Goal: Information Seeking & Learning: Learn about a topic

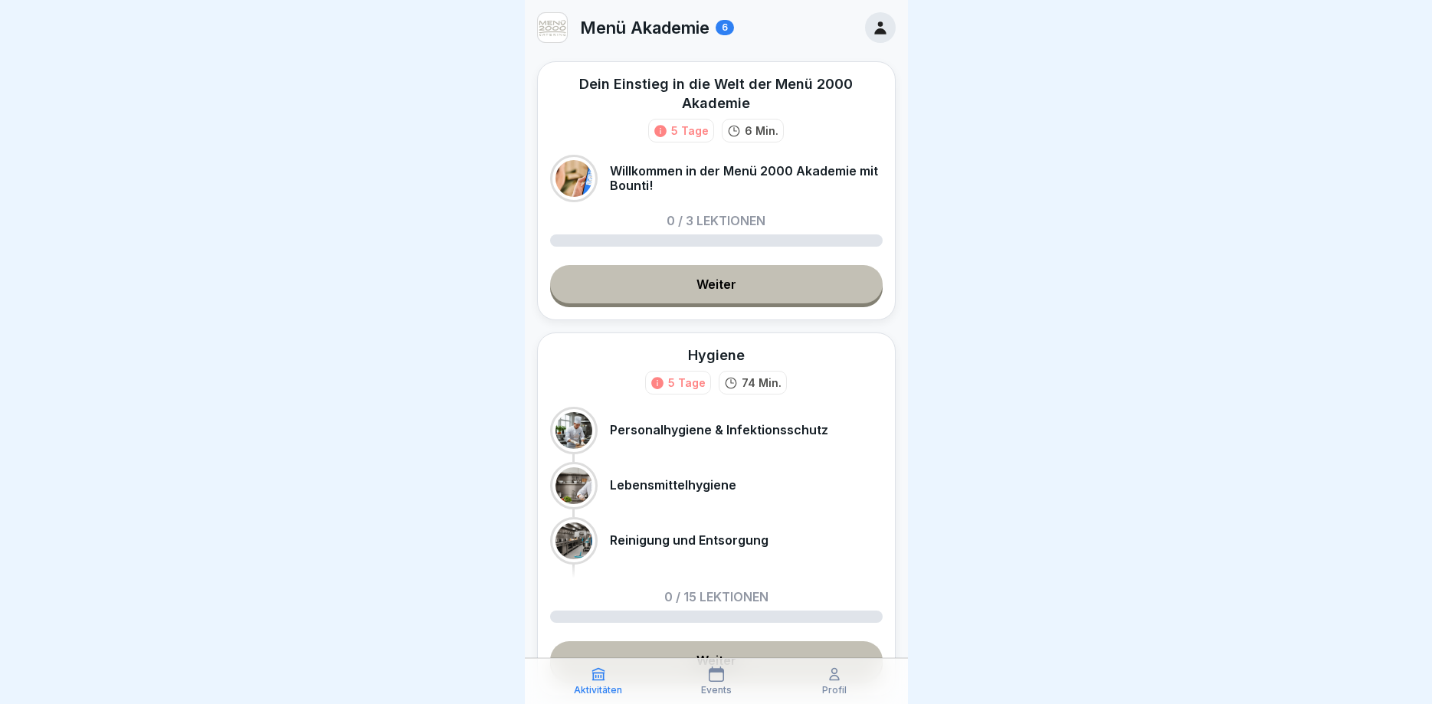
click at [701, 273] on link "Weiter" at bounding box center [716, 284] width 333 height 38
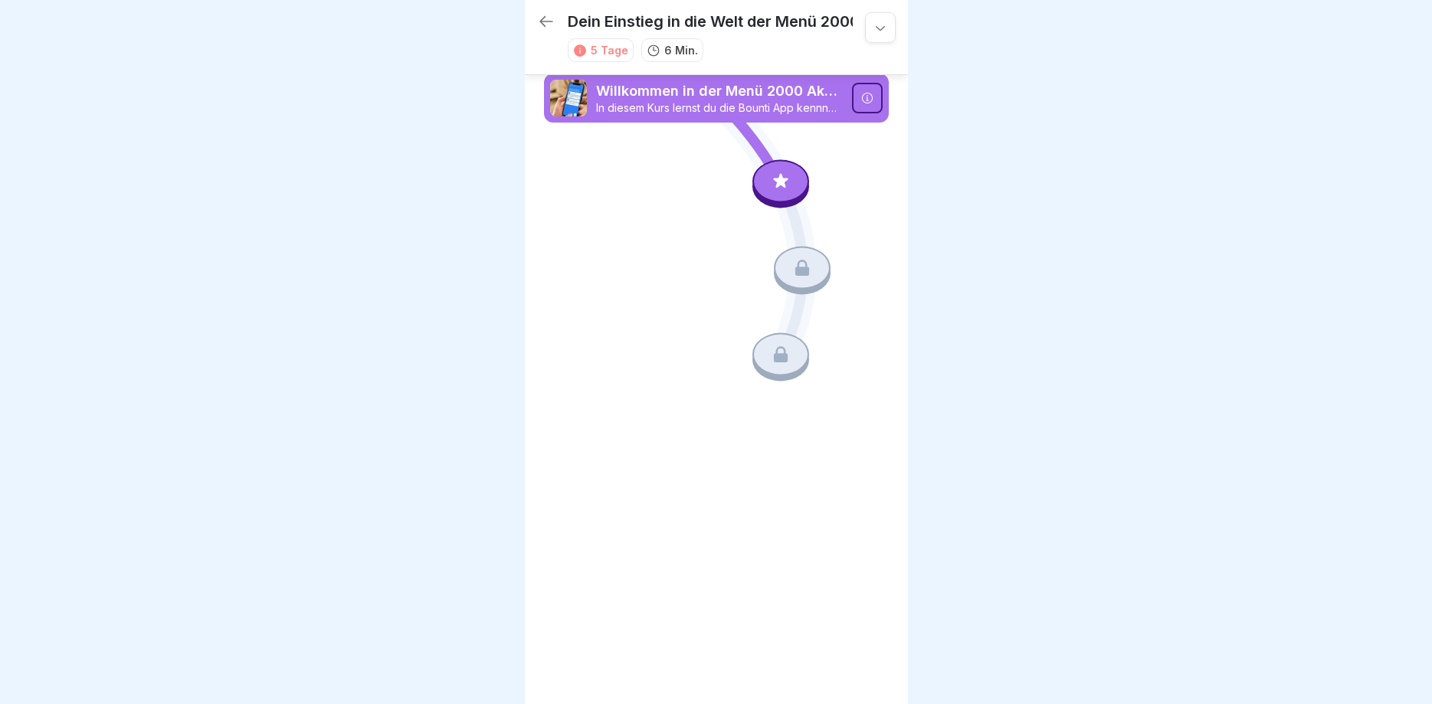
click at [878, 98] on div at bounding box center [867, 98] width 31 height 31
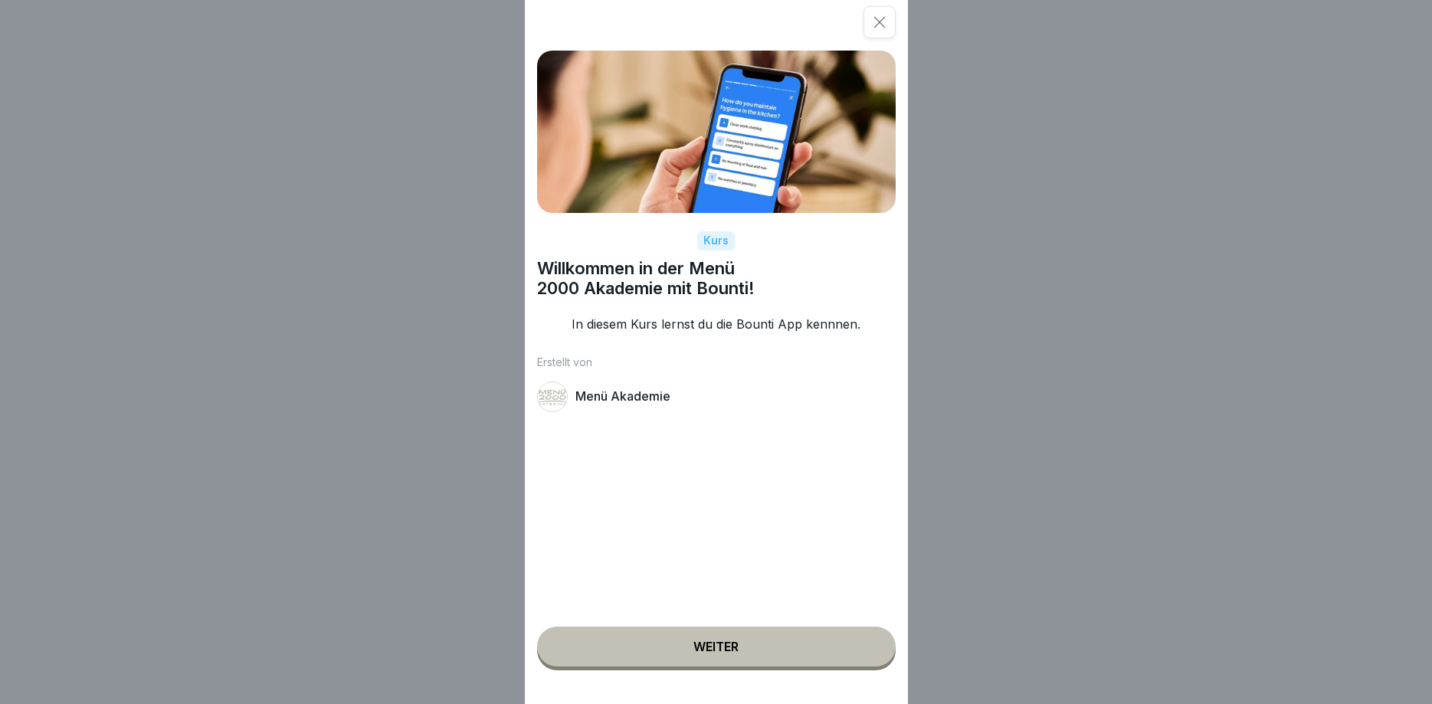
click at [714, 645] on div "Weiter" at bounding box center [716, 647] width 45 height 14
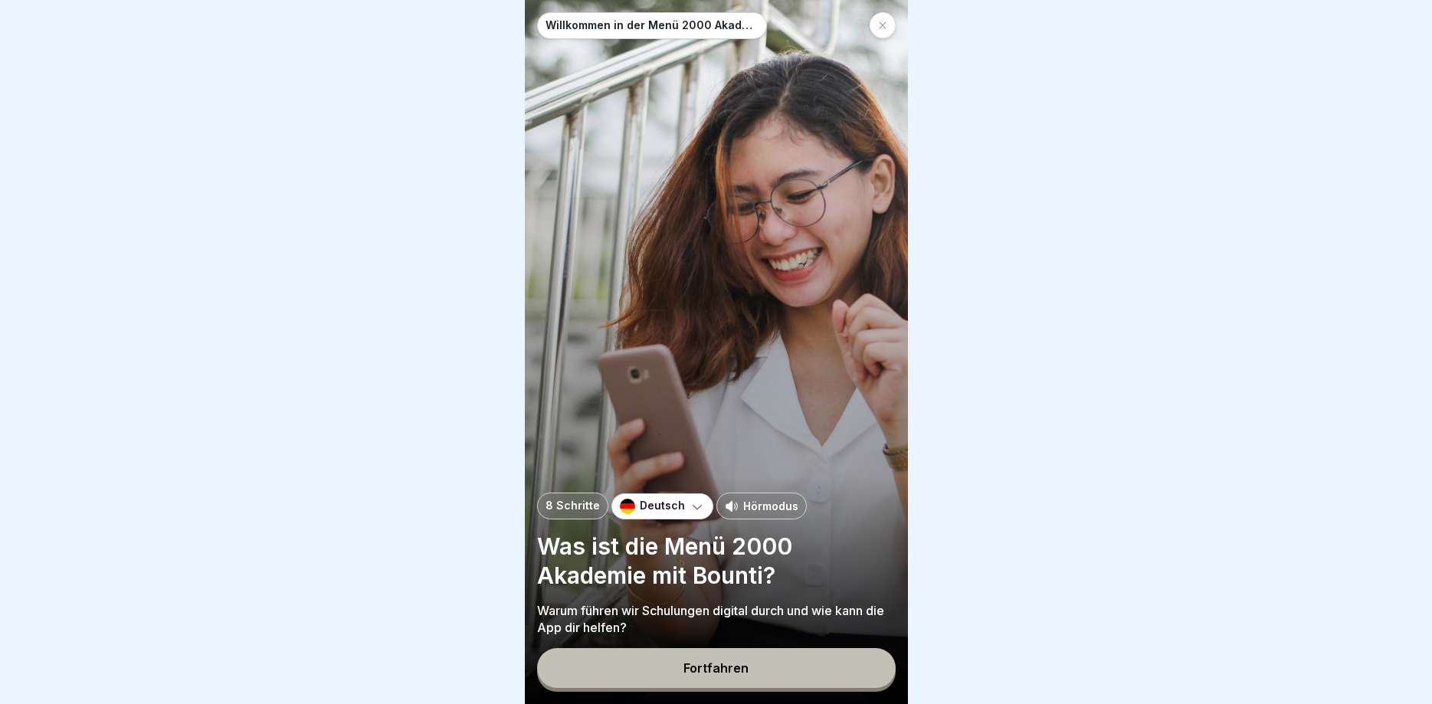
click at [723, 664] on div "Fortfahren" at bounding box center [716, 668] width 65 height 14
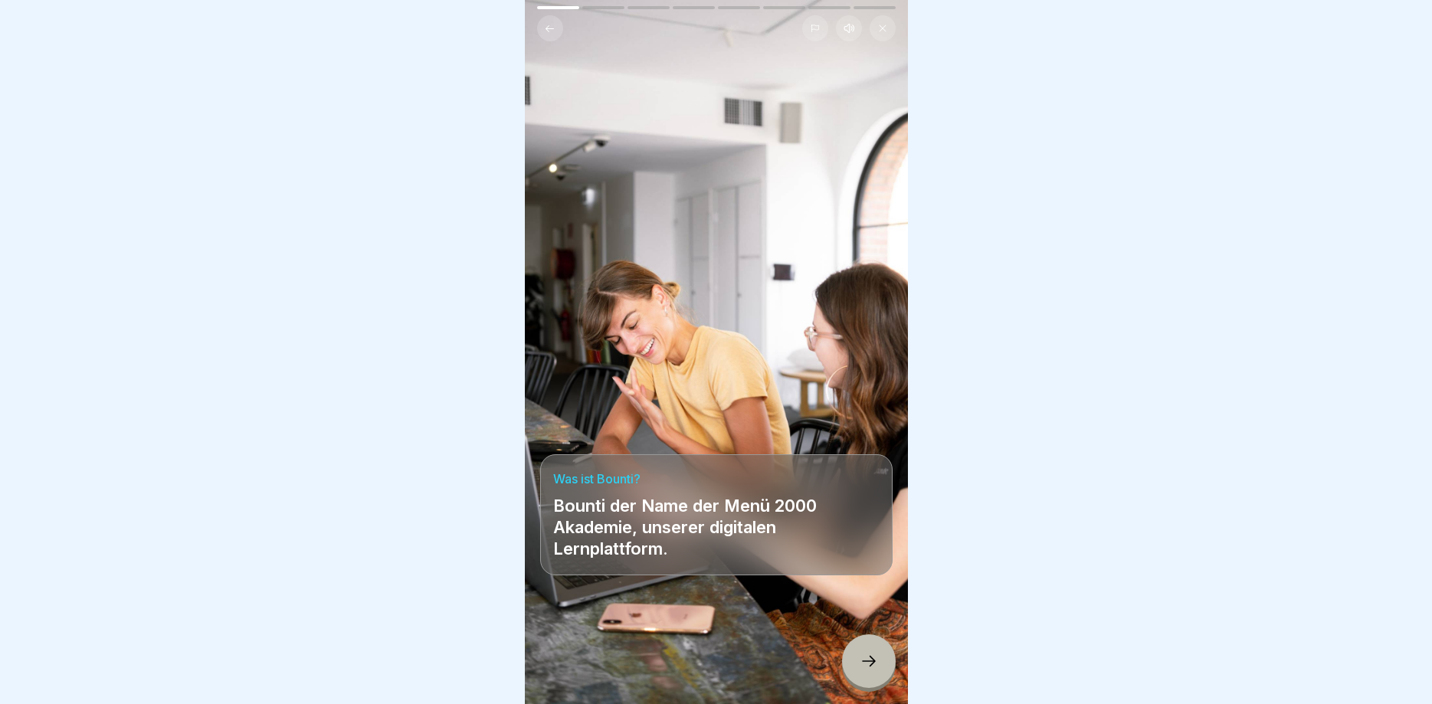
click at [866, 658] on icon at bounding box center [869, 661] width 18 height 18
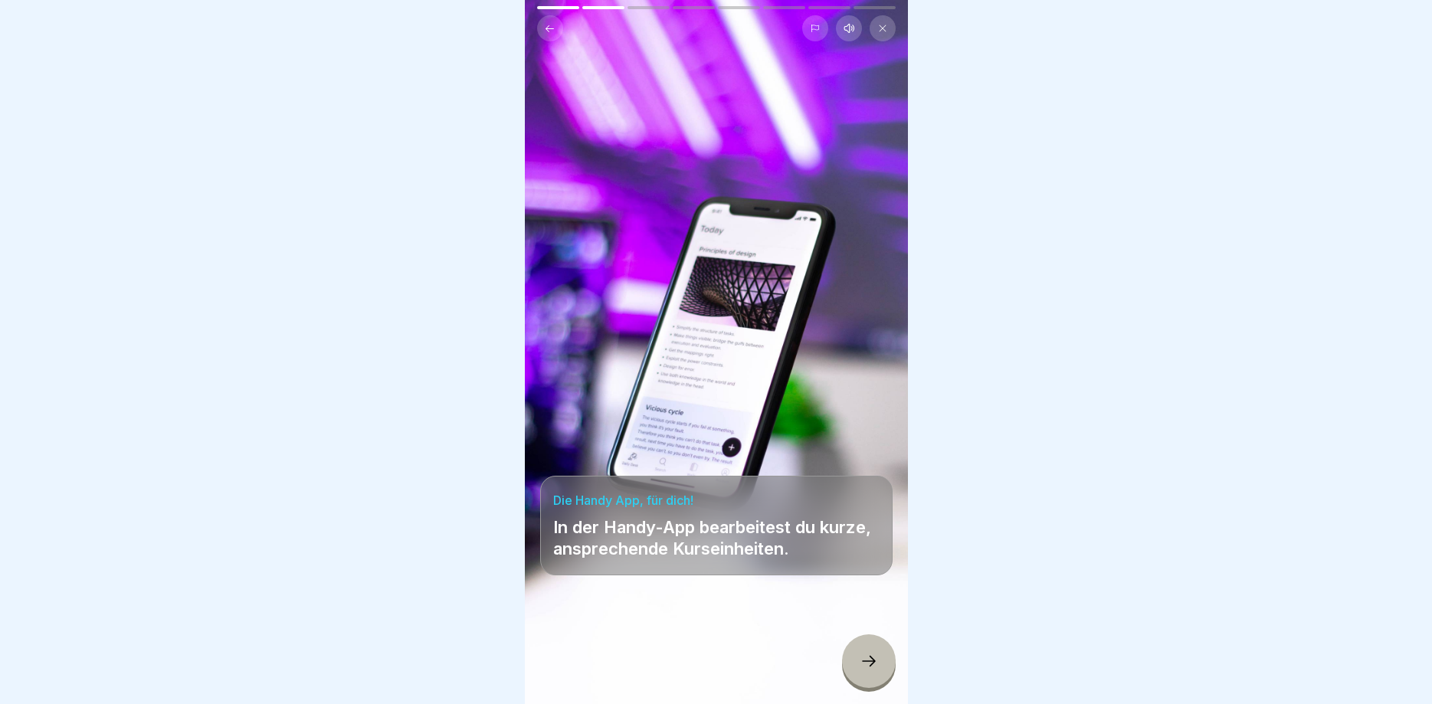
click at [869, 658] on icon at bounding box center [869, 661] width 18 height 18
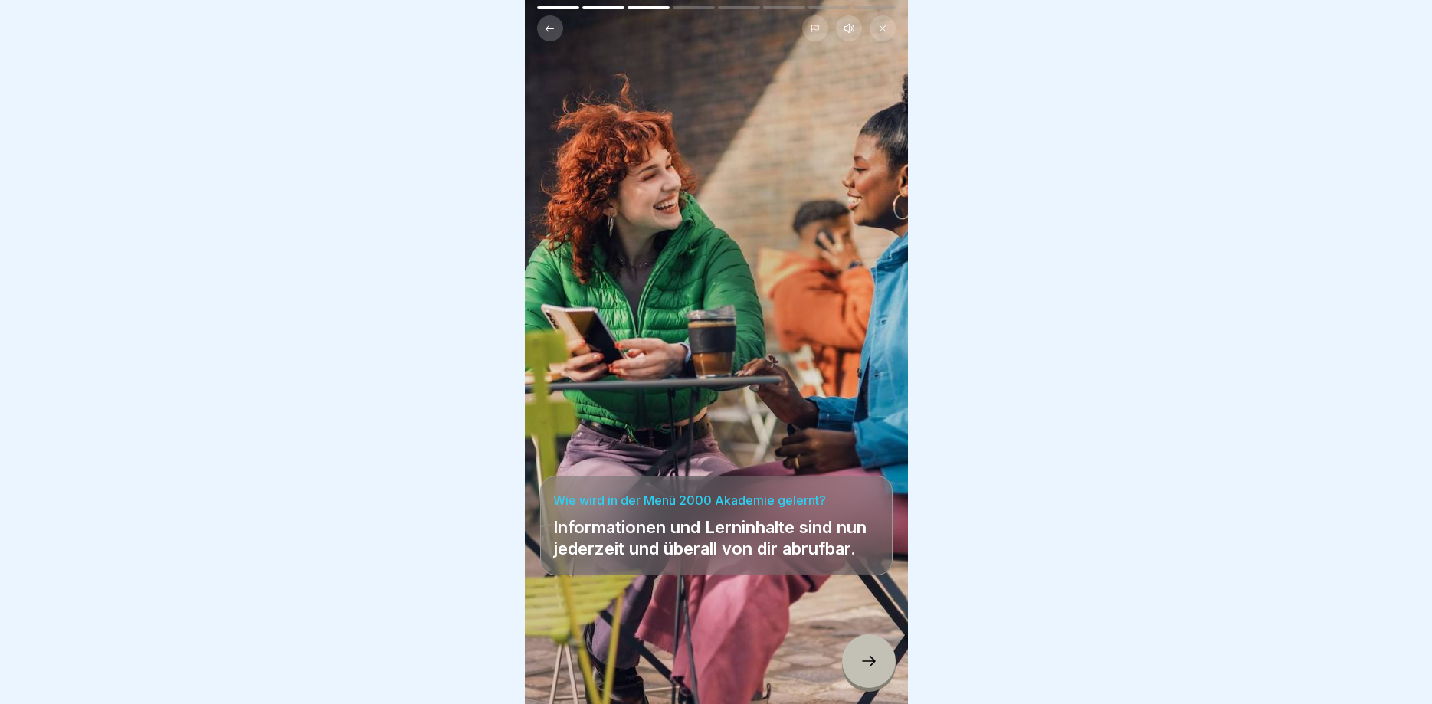
click at [870, 657] on icon at bounding box center [869, 661] width 18 height 18
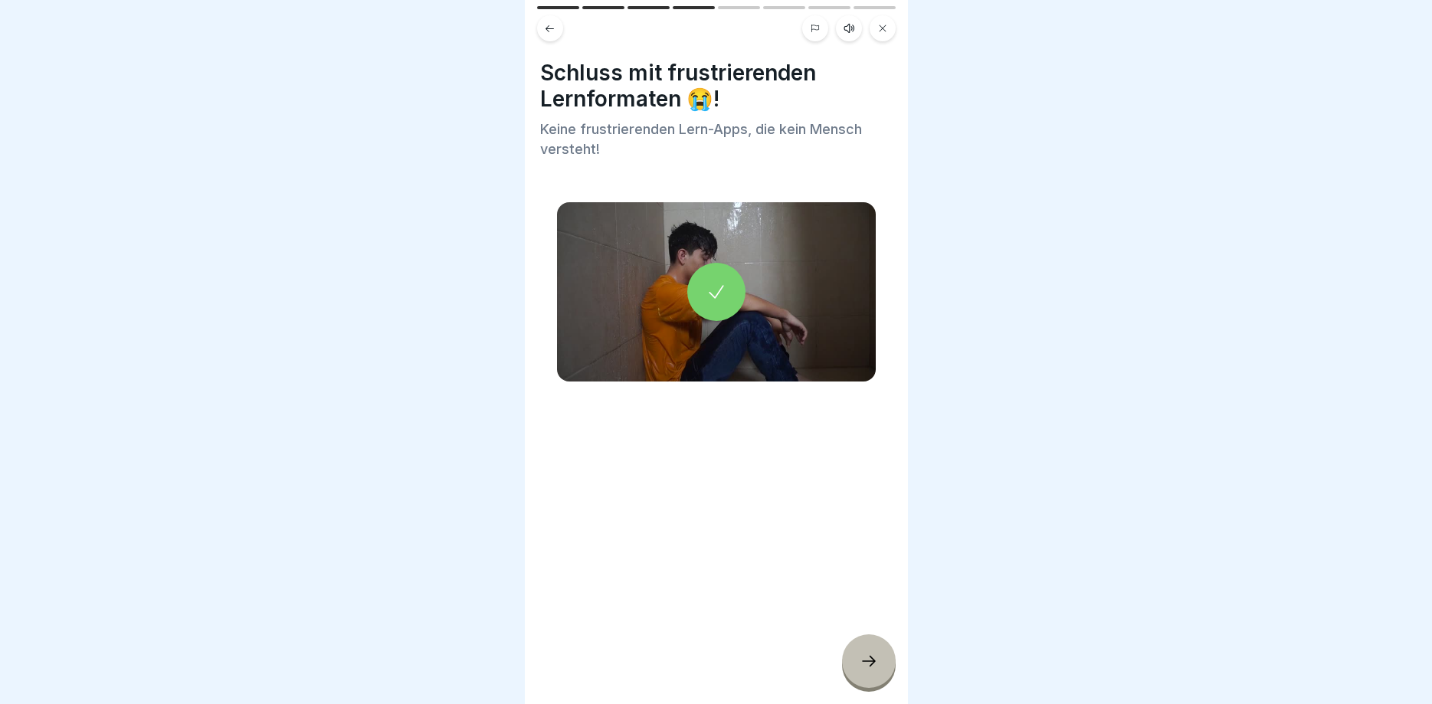
click at [727, 286] on div at bounding box center [716, 292] width 58 height 58
click at [867, 652] on div at bounding box center [869, 662] width 54 height 54
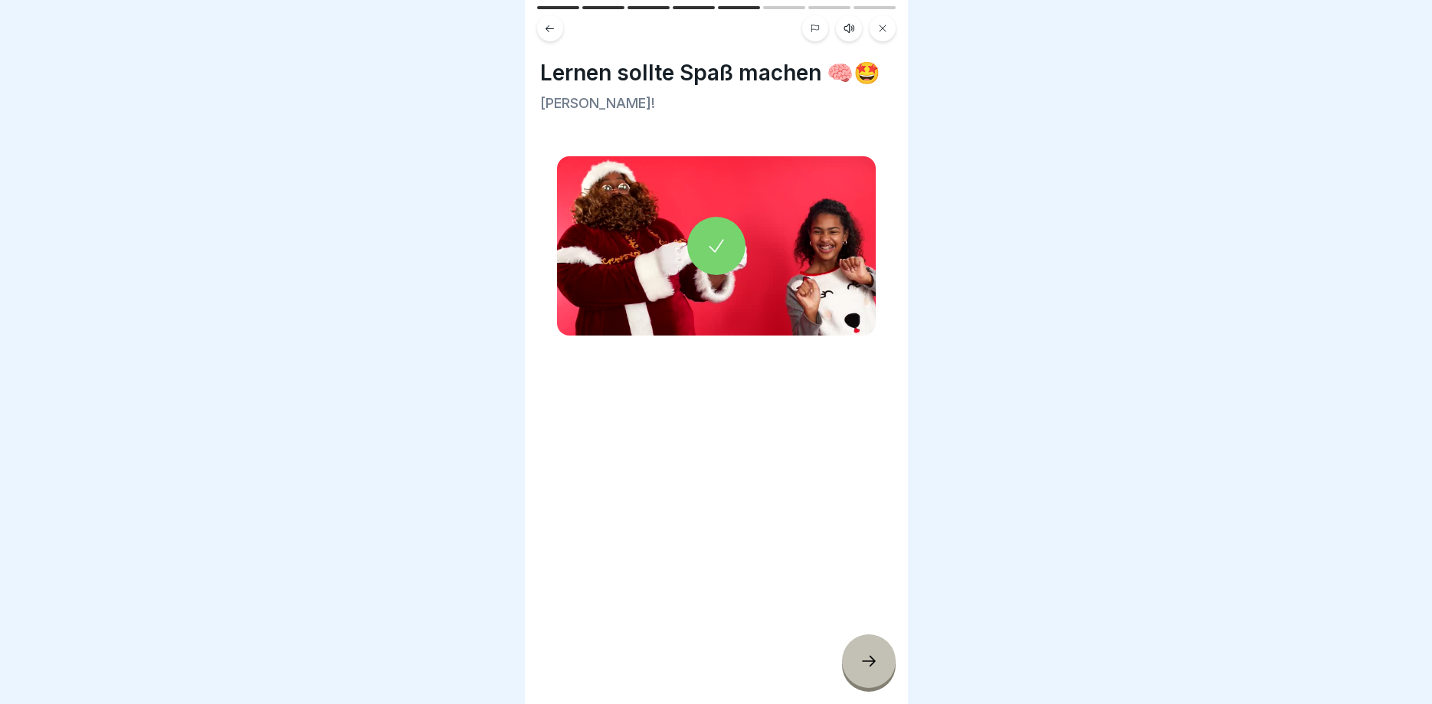
click at [730, 247] on div at bounding box center [716, 246] width 58 height 58
click at [865, 658] on icon at bounding box center [869, 661] width 18 height 18
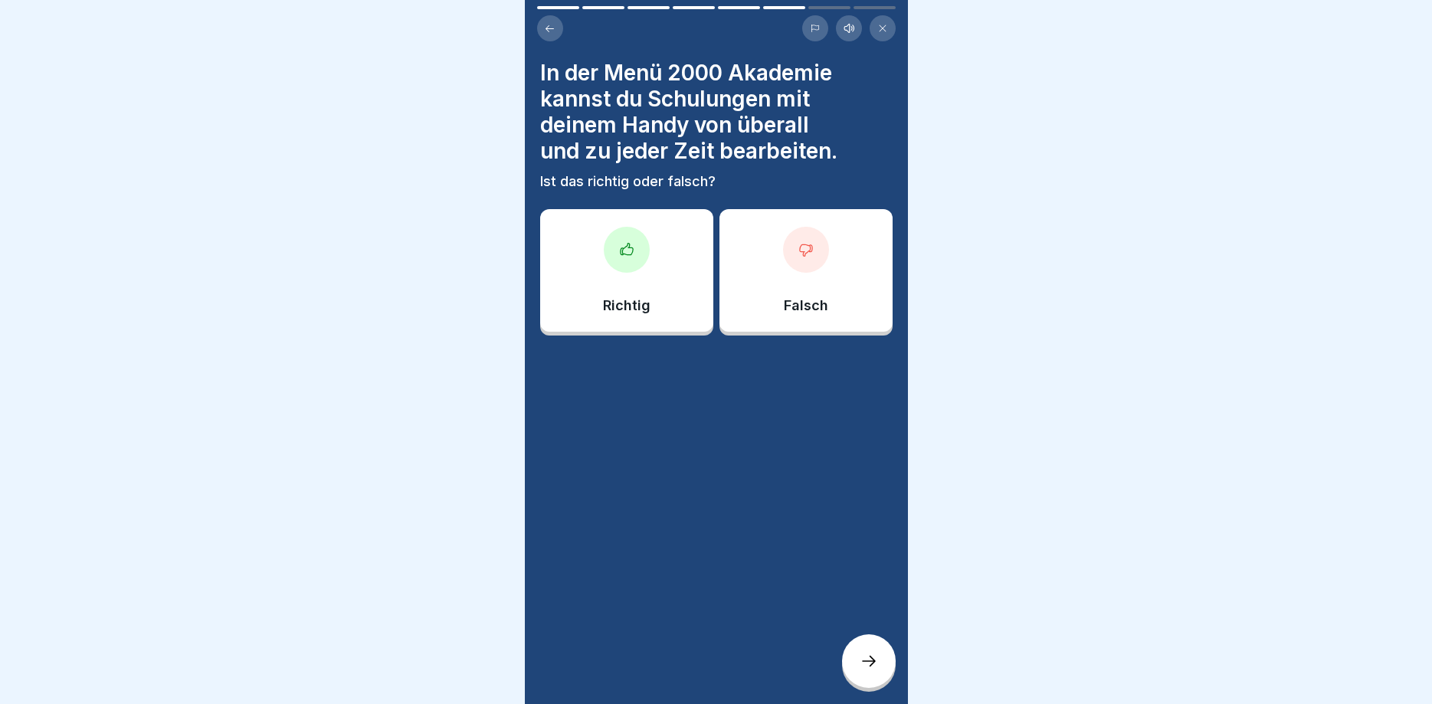
click at [637, 259] on div at bounding box center [627, 250] width 46 height 46
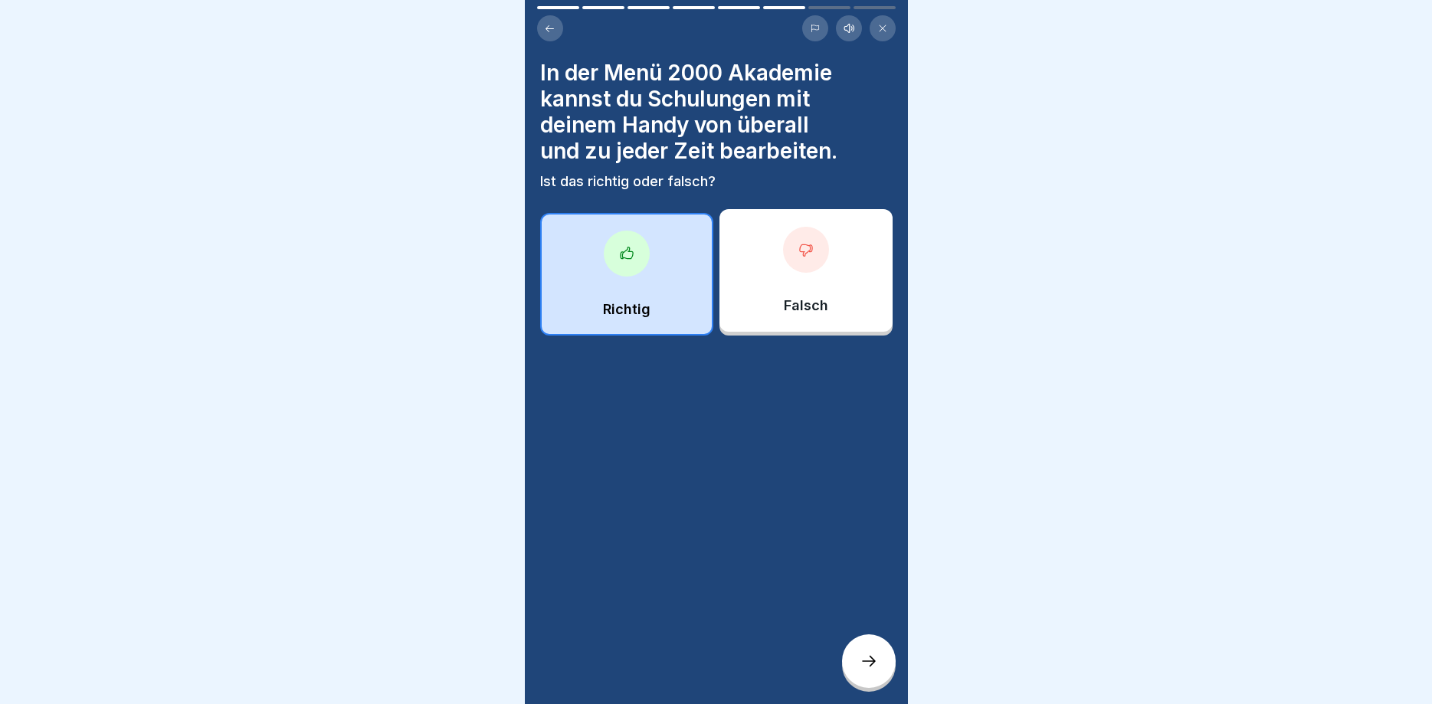
click at [856, 662] on div at bounding box center [869, 662] width 54 height 54
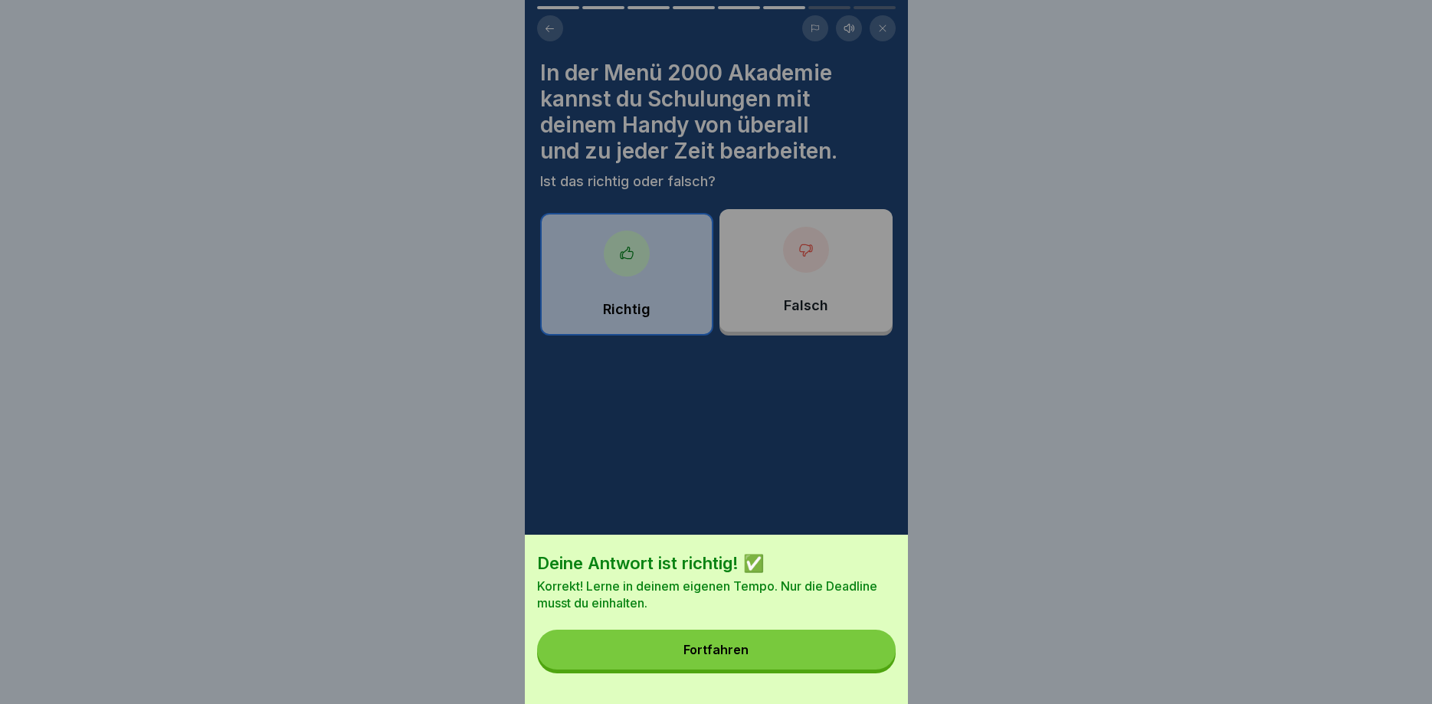
click at [722, 645] on div "Fortfahren" at bounding box center [716, 650] width 65 height 14
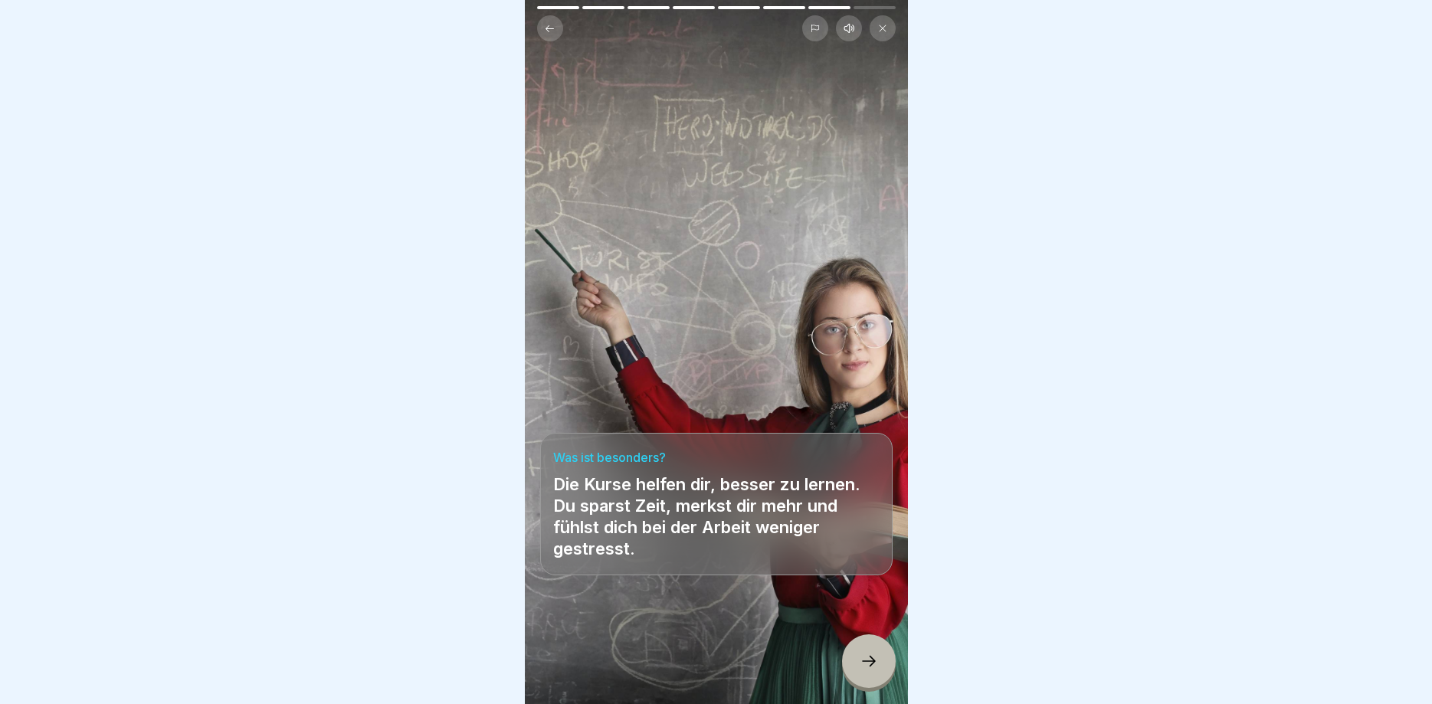
click at [858, 656] on div at bounding box center [869, 662] width 54 height 54
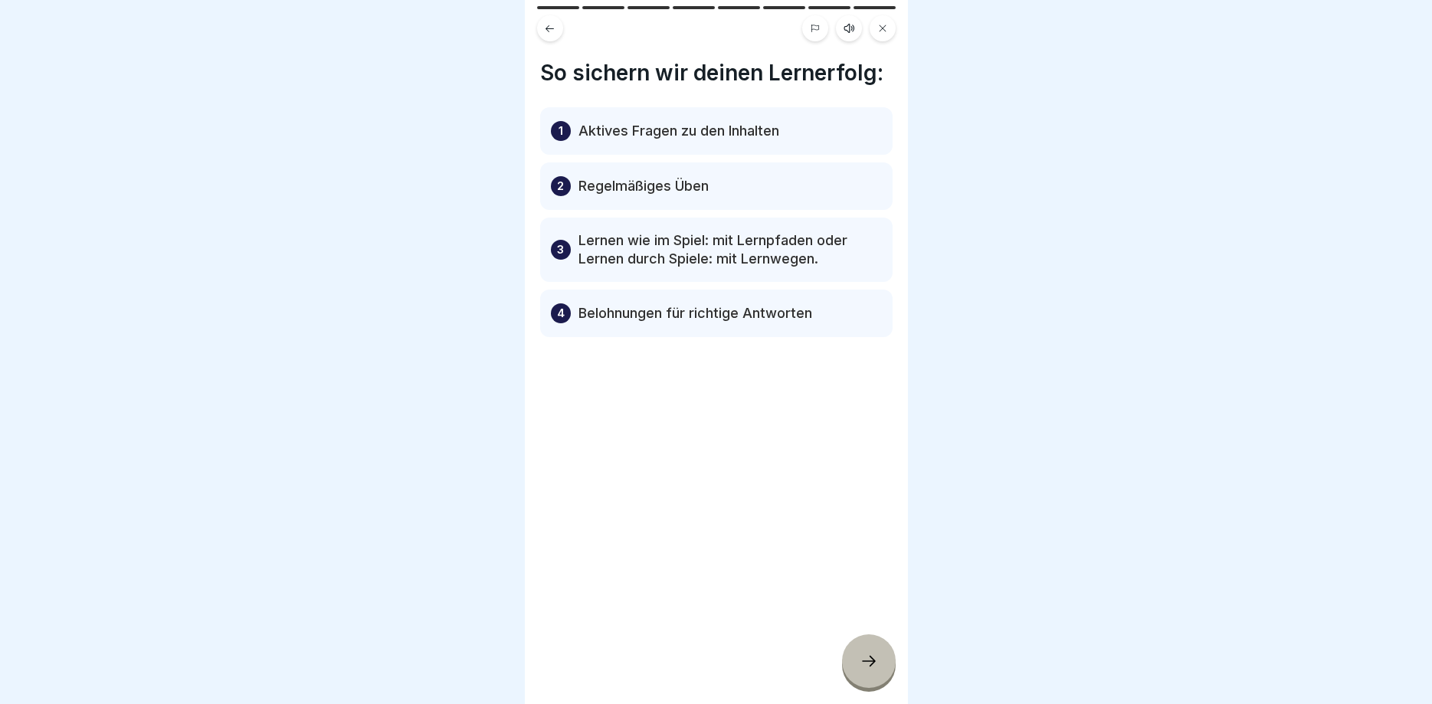
click at [874, 660] on icon at bounding box center [869, 661] width 18 height 18
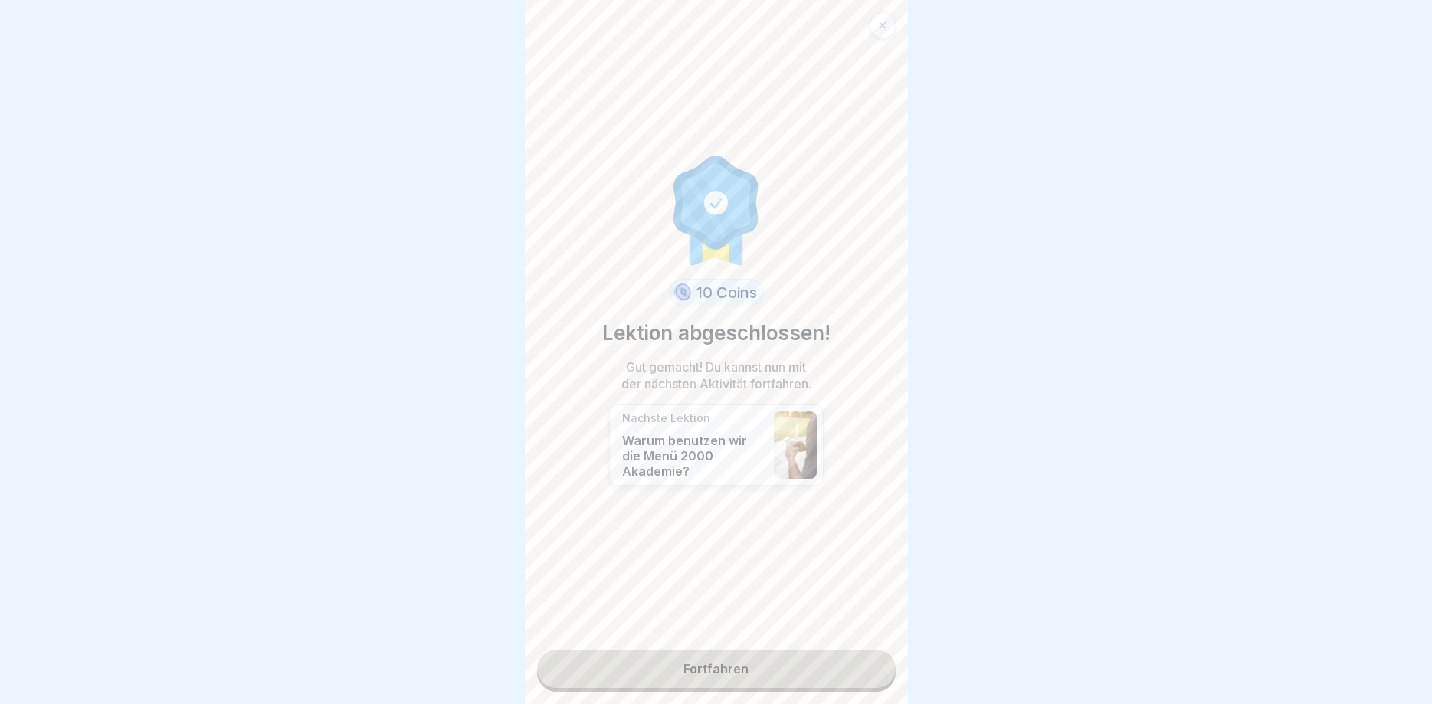
click at [759, 665] on link "Fortfahren" at bounding box center [716, 669] width 359 height 38
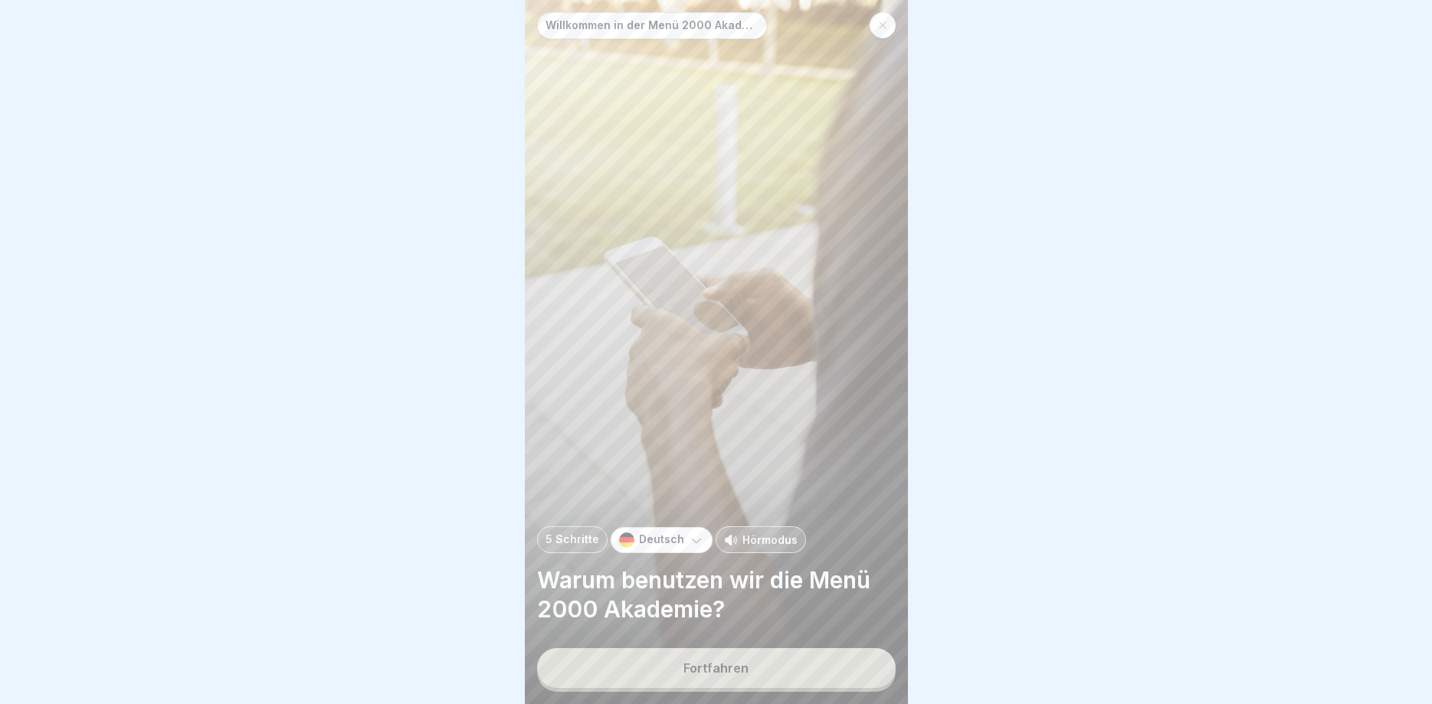
click at [747, 666] on button "Fortfahren" at bounding box center [716, 668] width 359 height 40
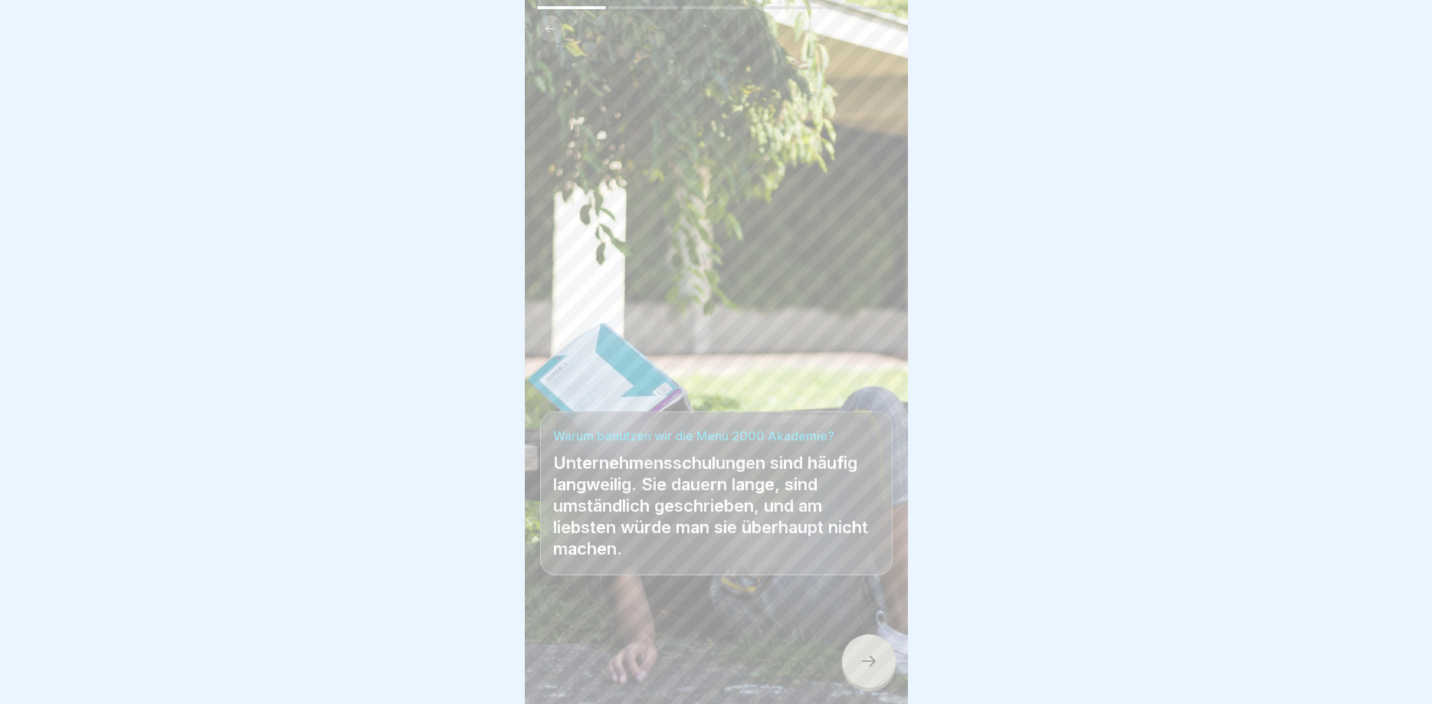
click at [861, 658] on icon at bounding box center [869, 661] width 18 height 18
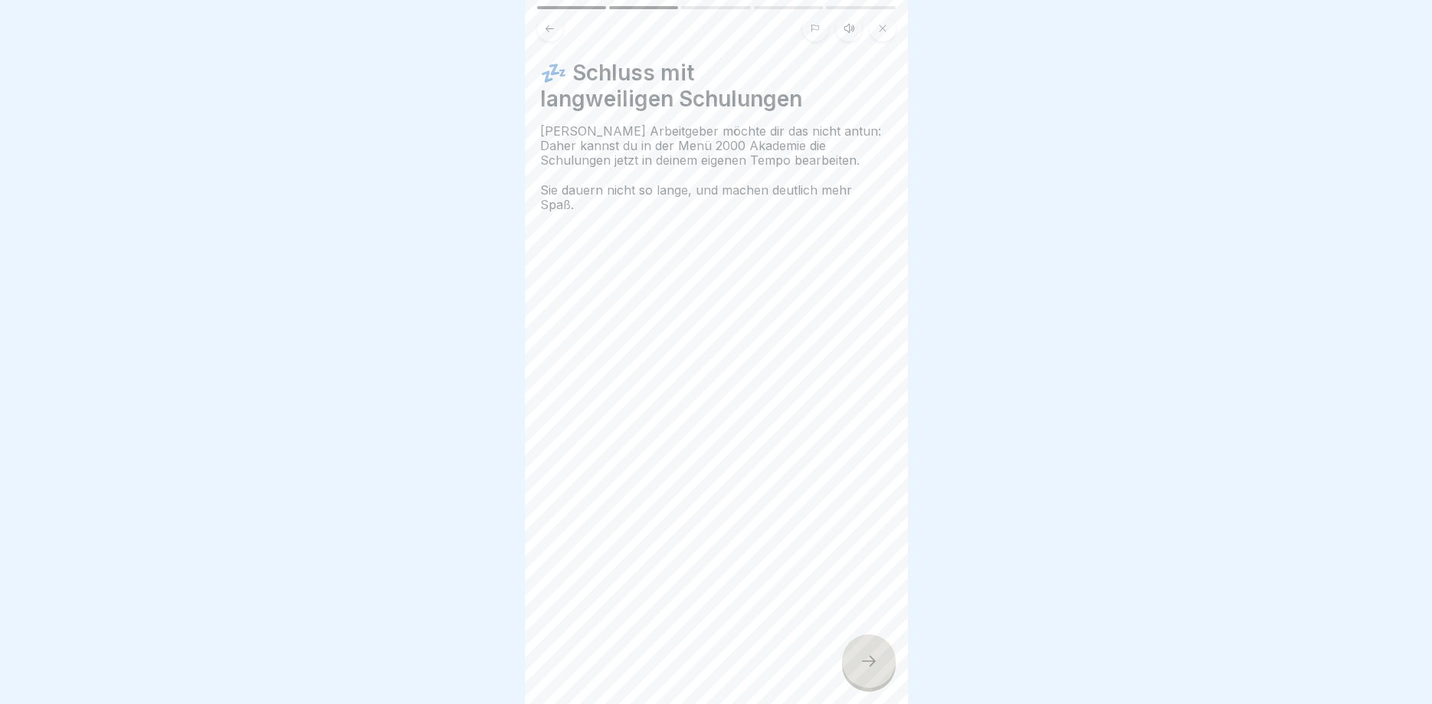
click at [861, 658] on icon at bounding box center [869, 661] width 18 height 18
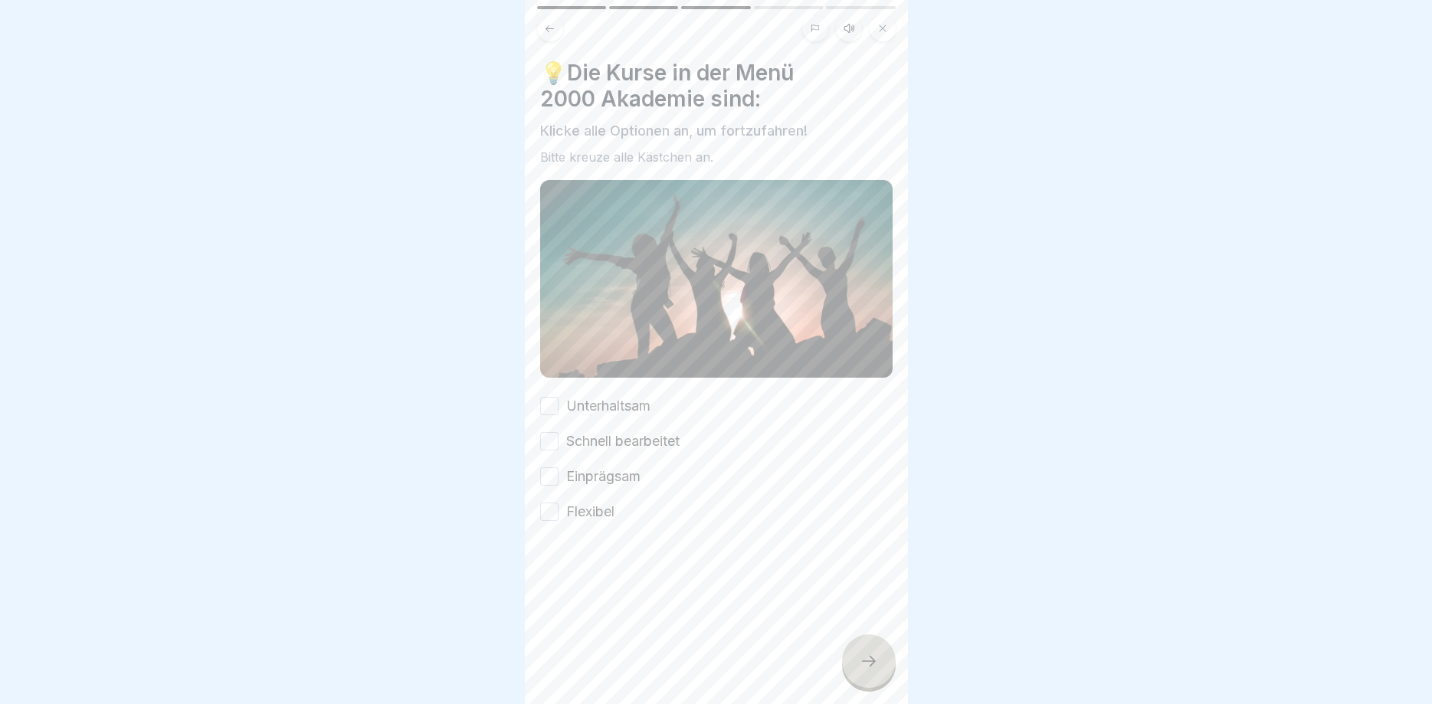
click at [548, 474] on button "Einprägsam" at bounding box center [549, 477] width 18 height 18
click at [886, 671] on div at bounding box center [869, 662] width 54 height 54
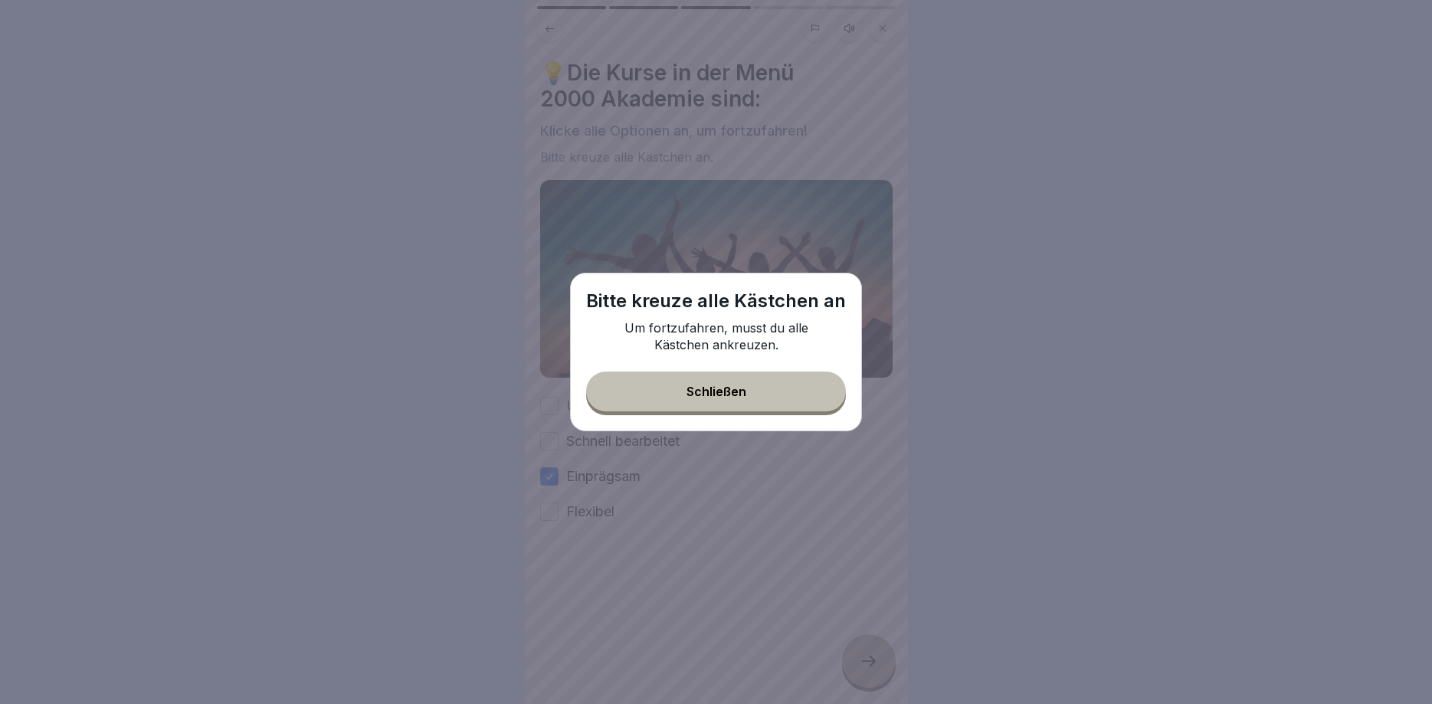
click at [729, 388] on div "Schließen" at bounding box center [717, 392] width 60 height 14
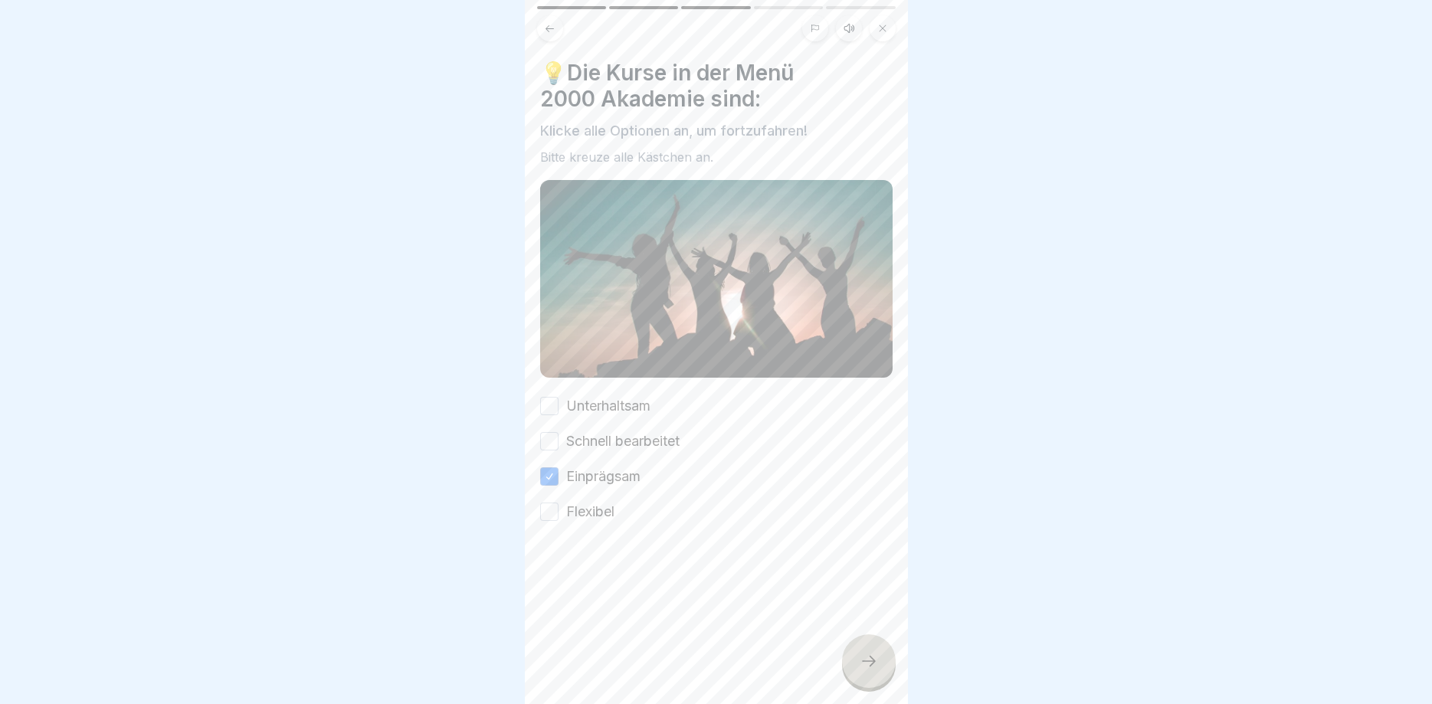
click at [556, 408] on button "Unterhaltsam" at bounding box center [549, 406] width 18 height 18
click at [550, 440] on button "Schnell bearbeitet" at bounding box center [549, 441] width 18 height 18
click at [550, 508] on button "Flexibel" at bounding box center [549, 512] width 18 height 18
click at [853, 645] on div at bounding box center [869, 662] width 54 height 54
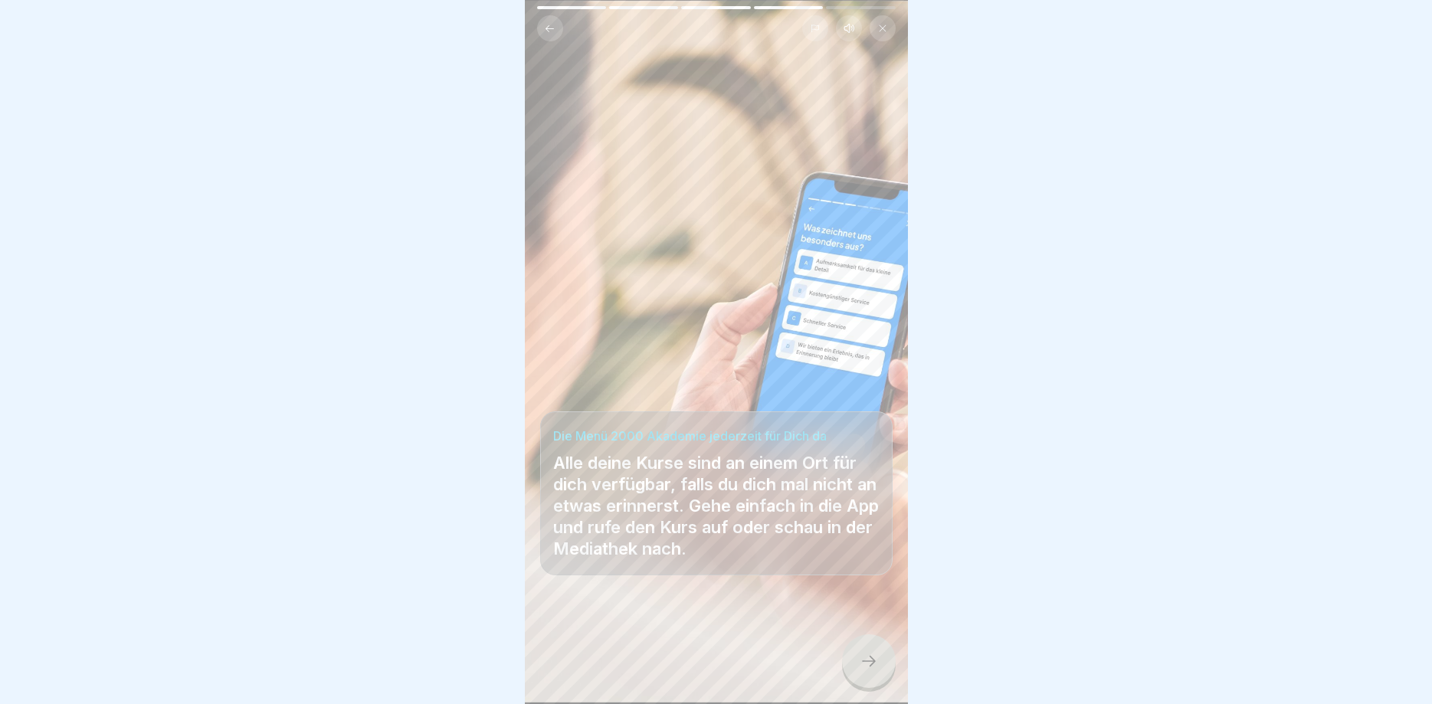
click at [880, 671] on div at bounding box center [869, 662] width 54 height 54
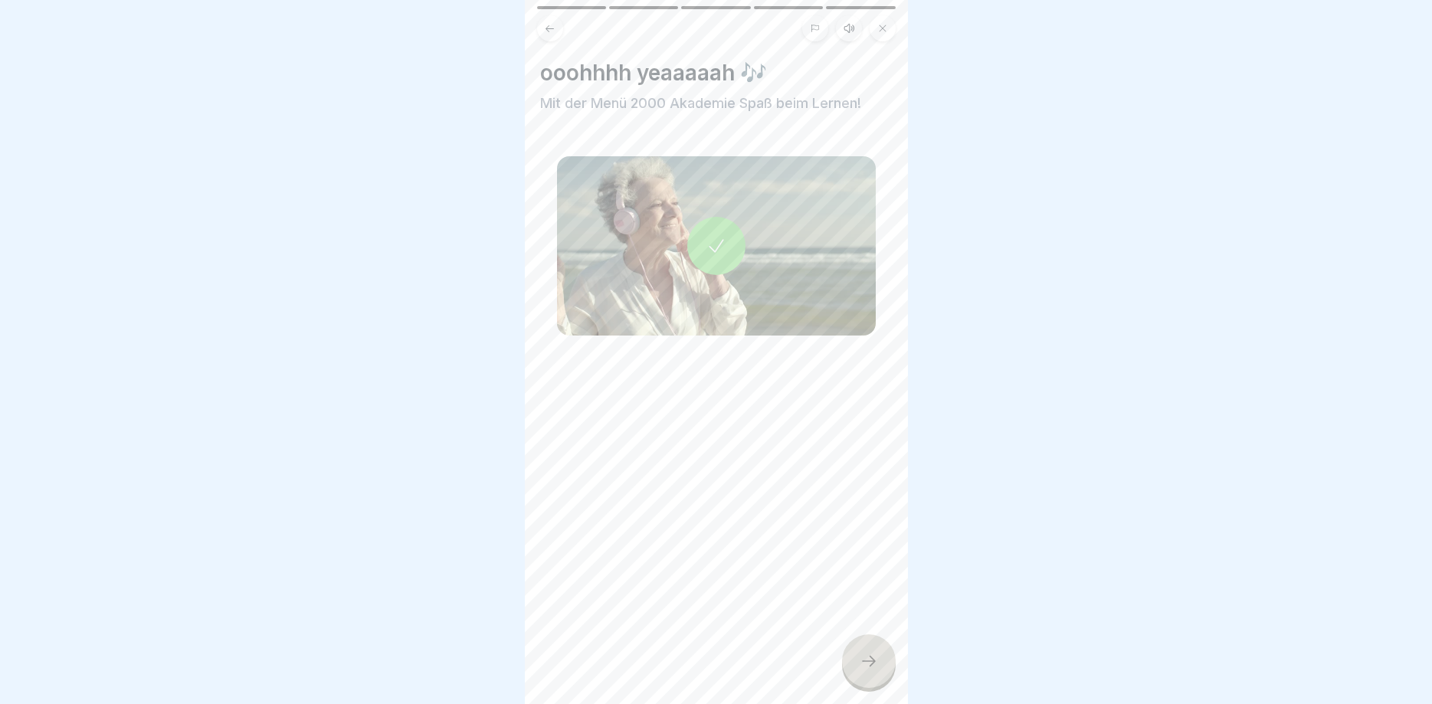
click at [865, 651] on div at bounding box center [869, 662] width 54 height 54
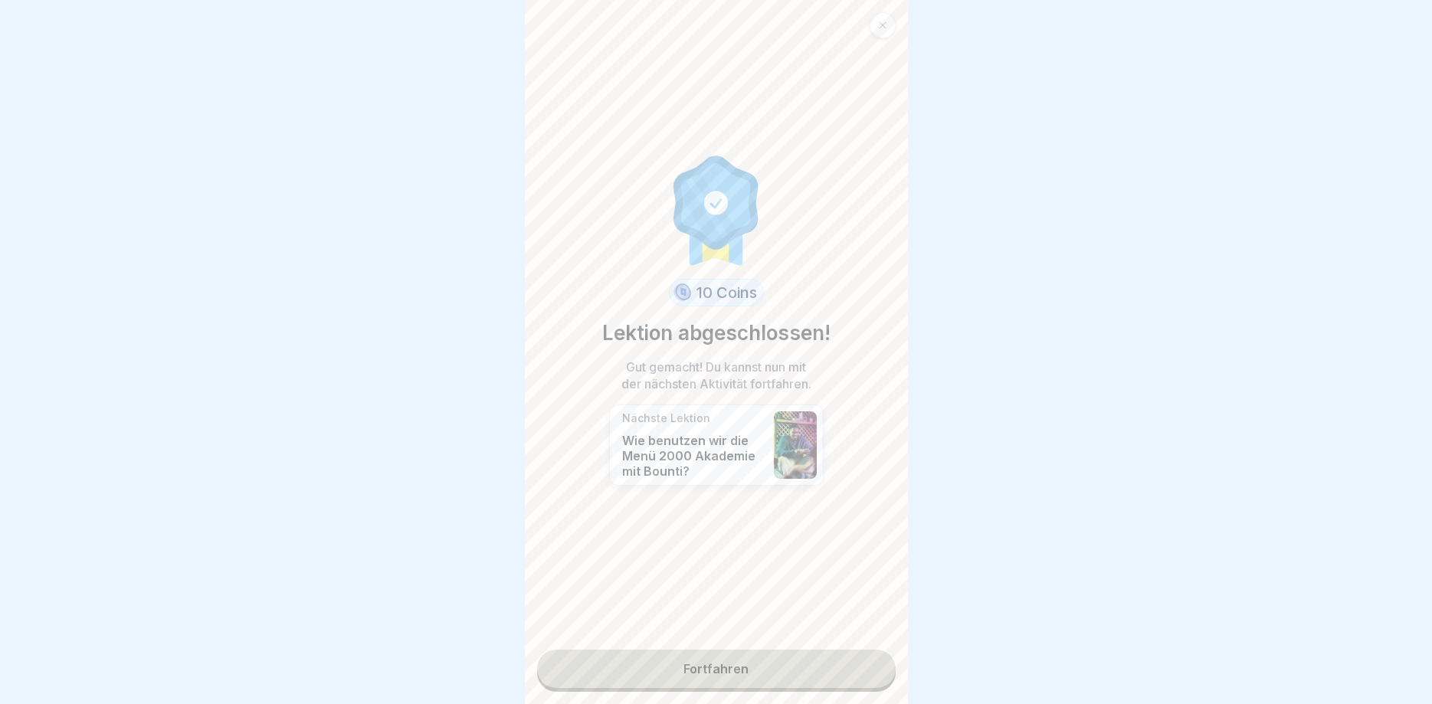
click at [783, 662] on link "Fortfahren" at bounding box center [716, 669] width 359 height 38
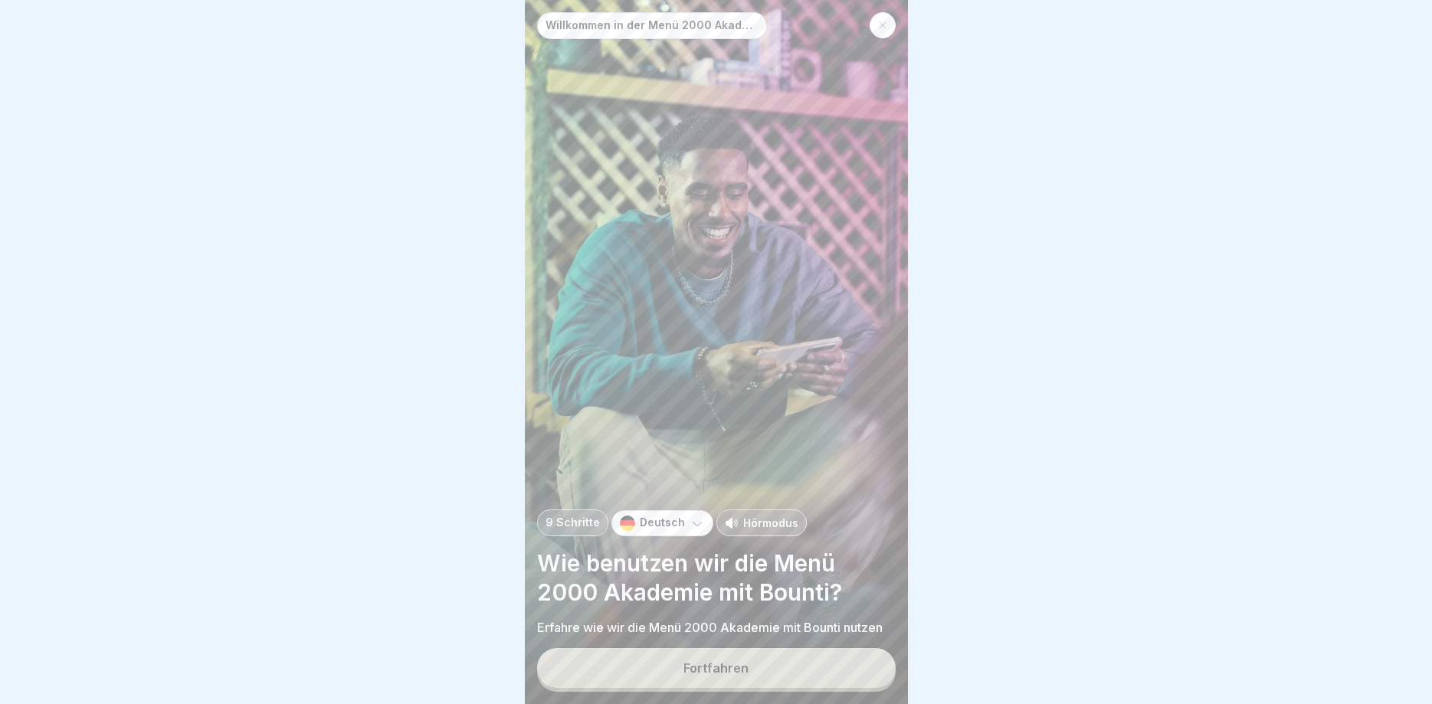
click at [775, 657] on button "Fortfahren" at bounding box center [716, 668] width 359 height 40
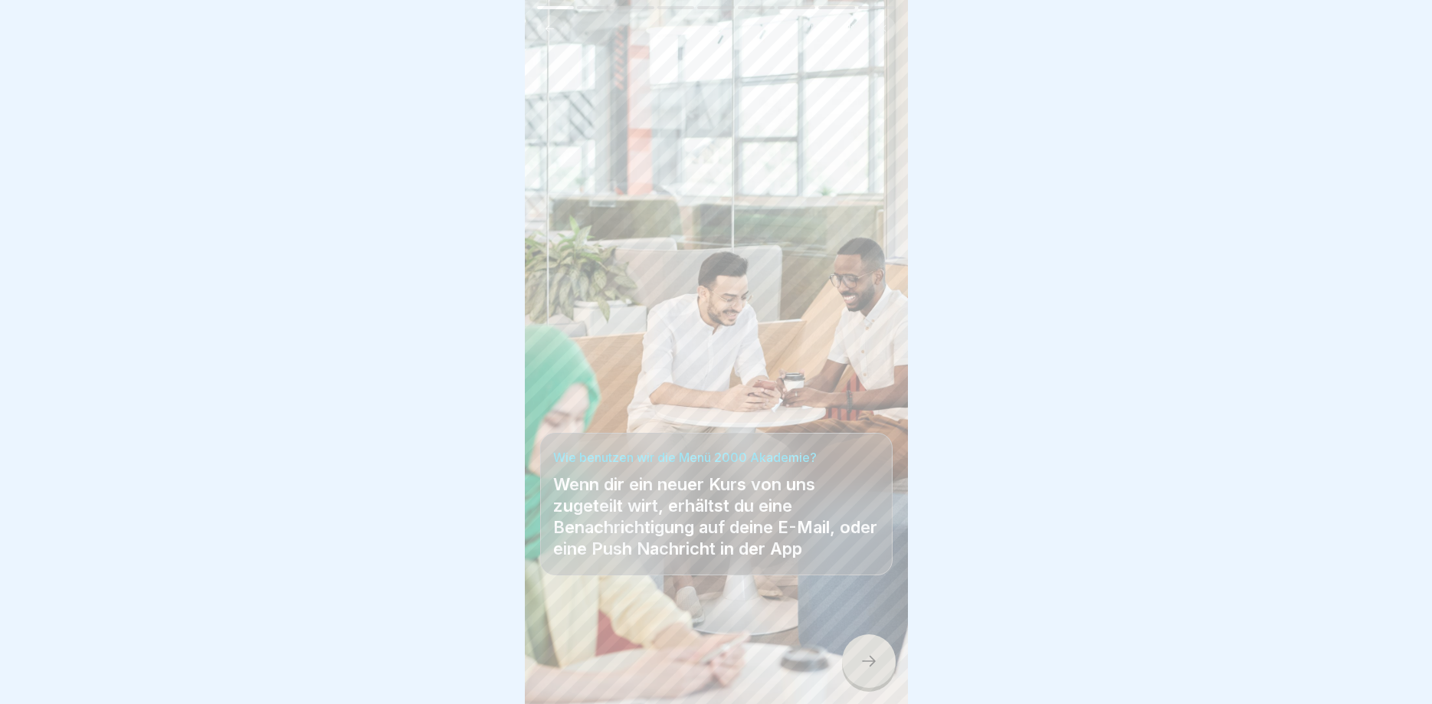
click at [861, 665] on icon at bounding box center [869, 661] width 18 height 18
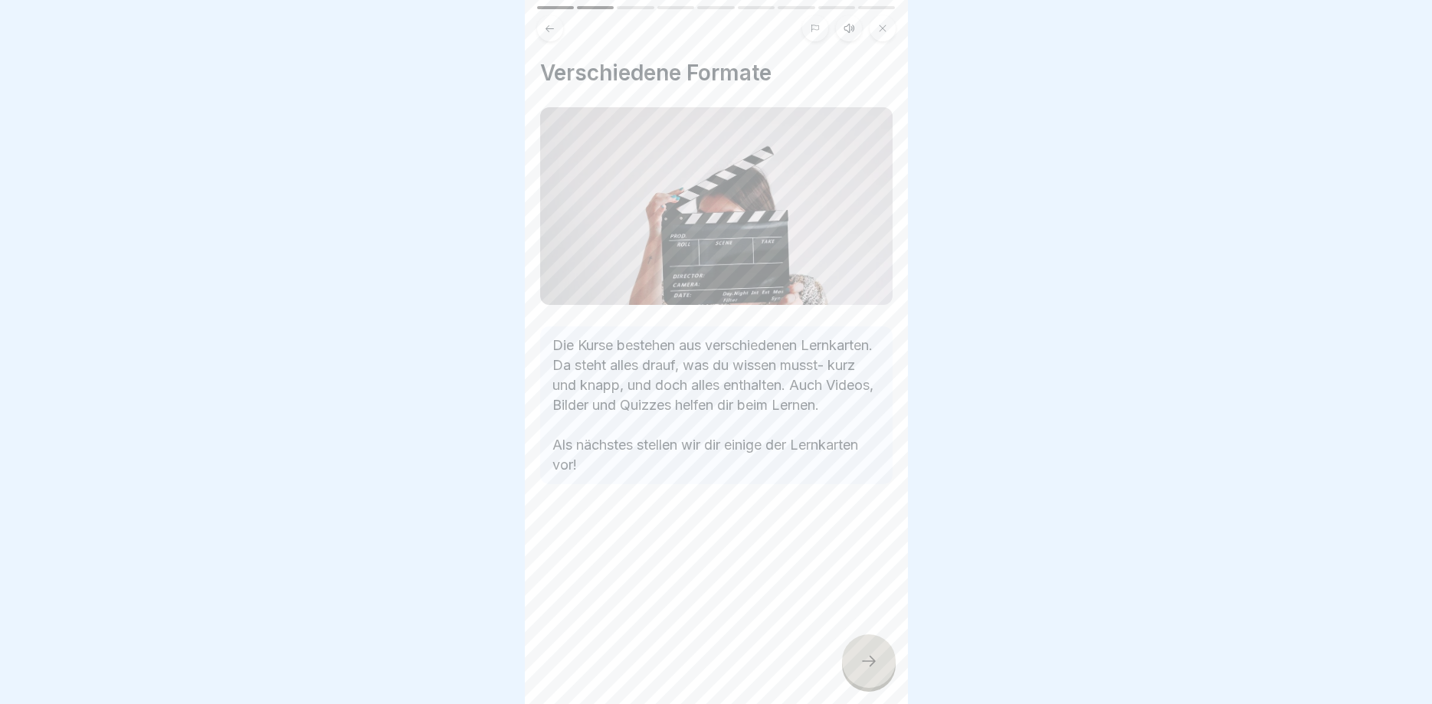
click at [868, 665] on icon at bounding box center [869, 661] width 18 height 18
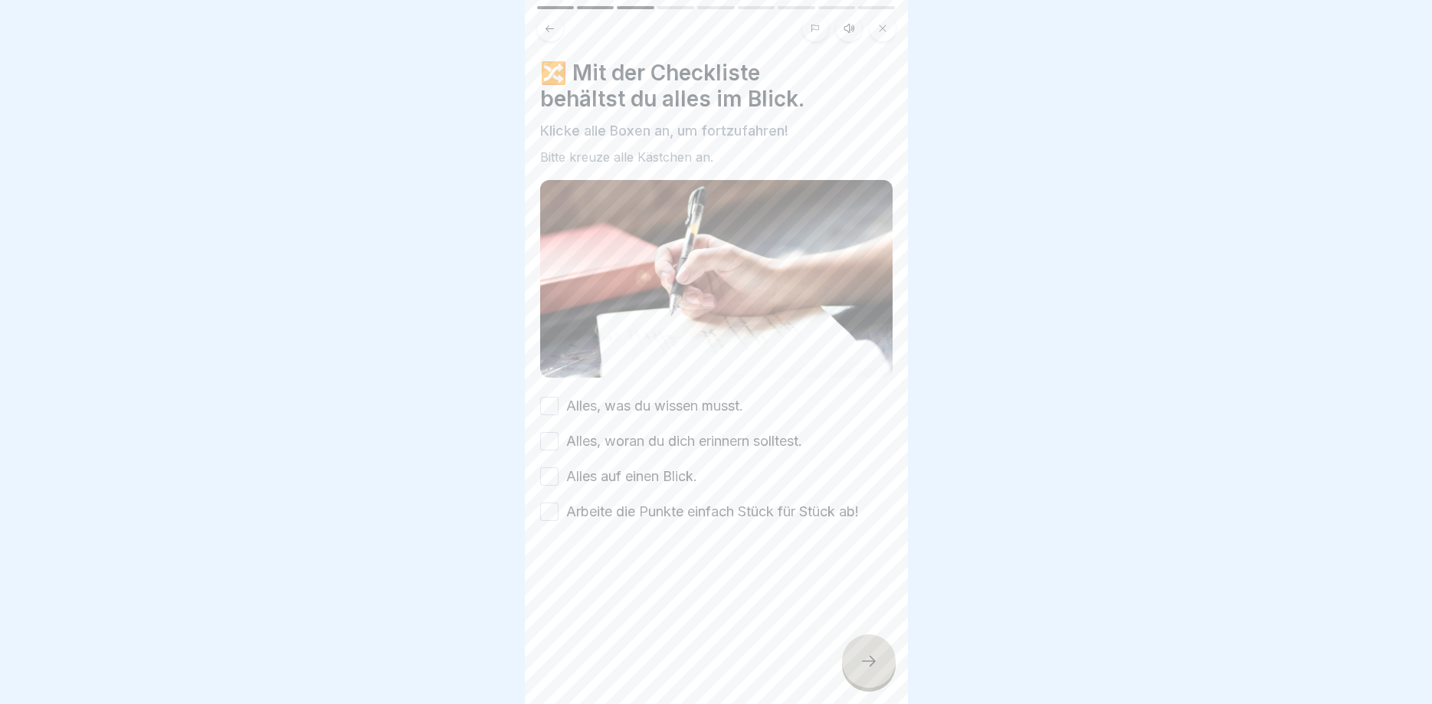
click at [553, 412] on button "Alles, was du wissen musst." at bounding box center [549, 406] width 18 height 18
click at [546, 439] on button "Alles, woran du dich erinnern solltest." at bounding box center [549, 441] width 18 height 18
click at [545, 480] on button "Alles auf einen Blick." at bounding box center [549, 477] width 18 height 18
click at [553, 511] on button "Arbeite die Punkte einfach Stück für Stück ab!" at bounding box center [549, 512] width 18 height 18
click at [858, 652] on div at bounding box center [869, 662] width 54 height 54
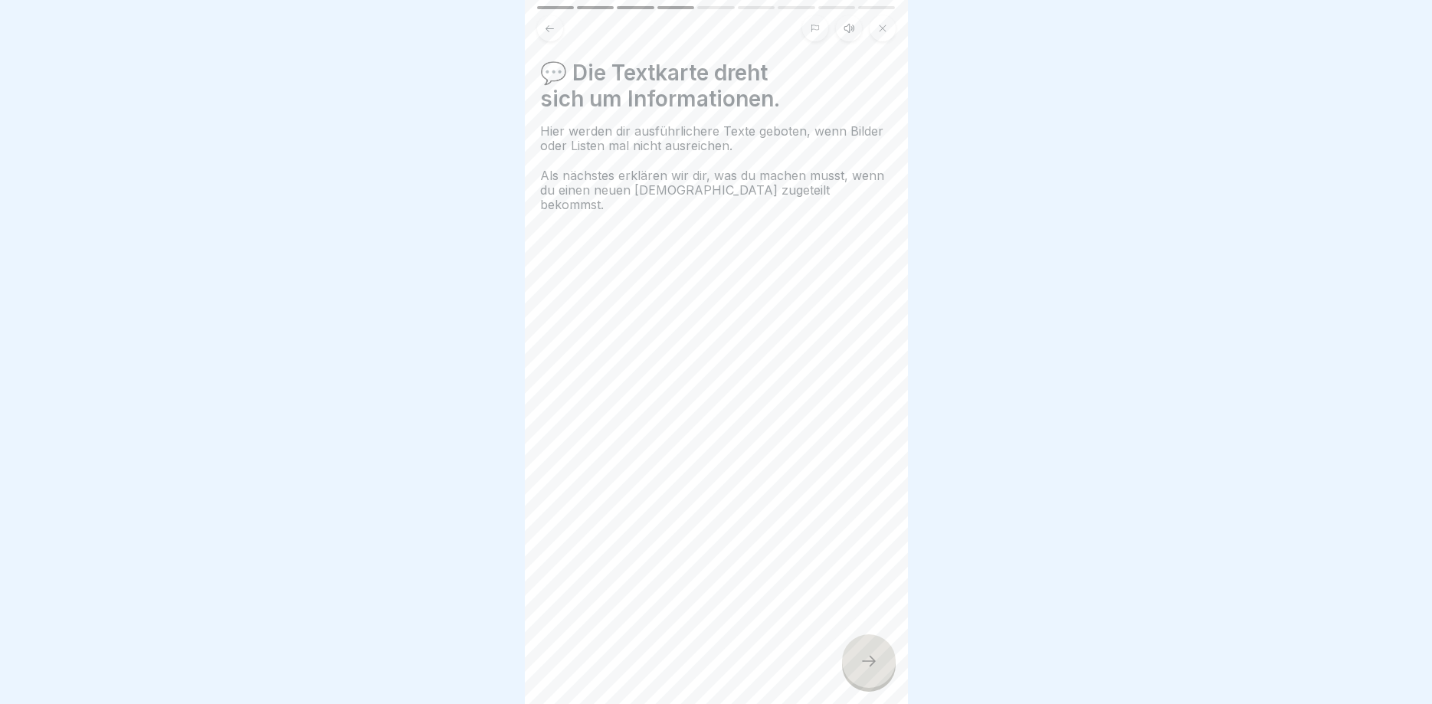
click at [865, 656] on icon at bounding box center [869, 661] width 18 height 18
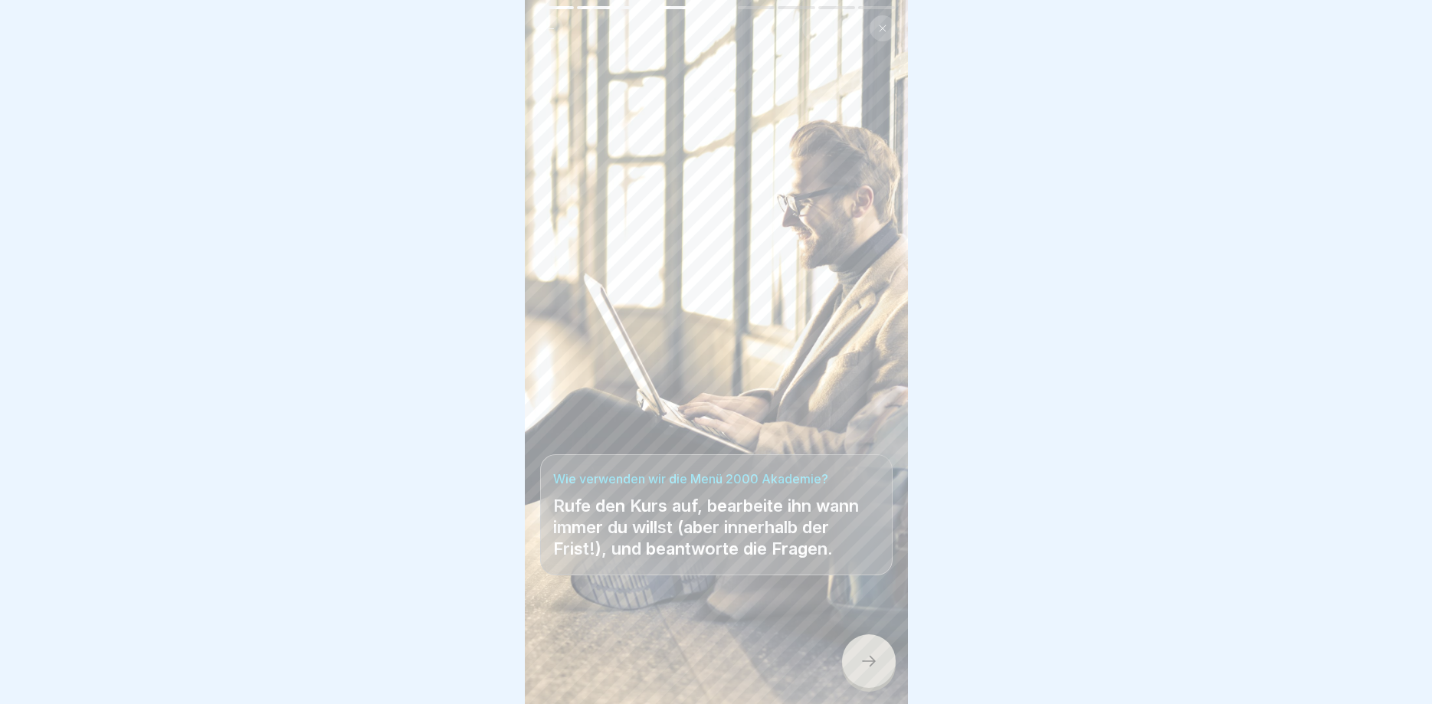
click at [858, 658] on div at bounding box center [869, 662] width 54 height 54
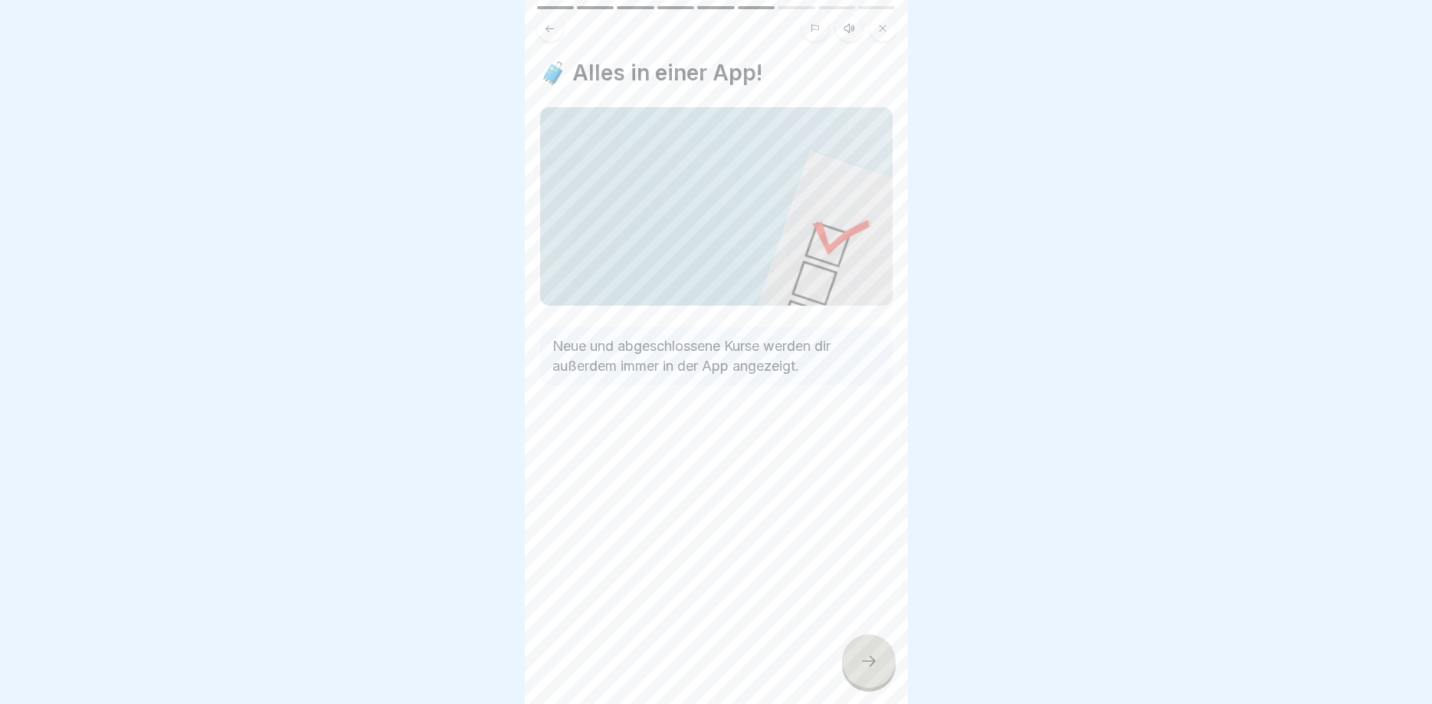
click at [853, 660] on div at bounding box center [869, 662] width 54 height 54
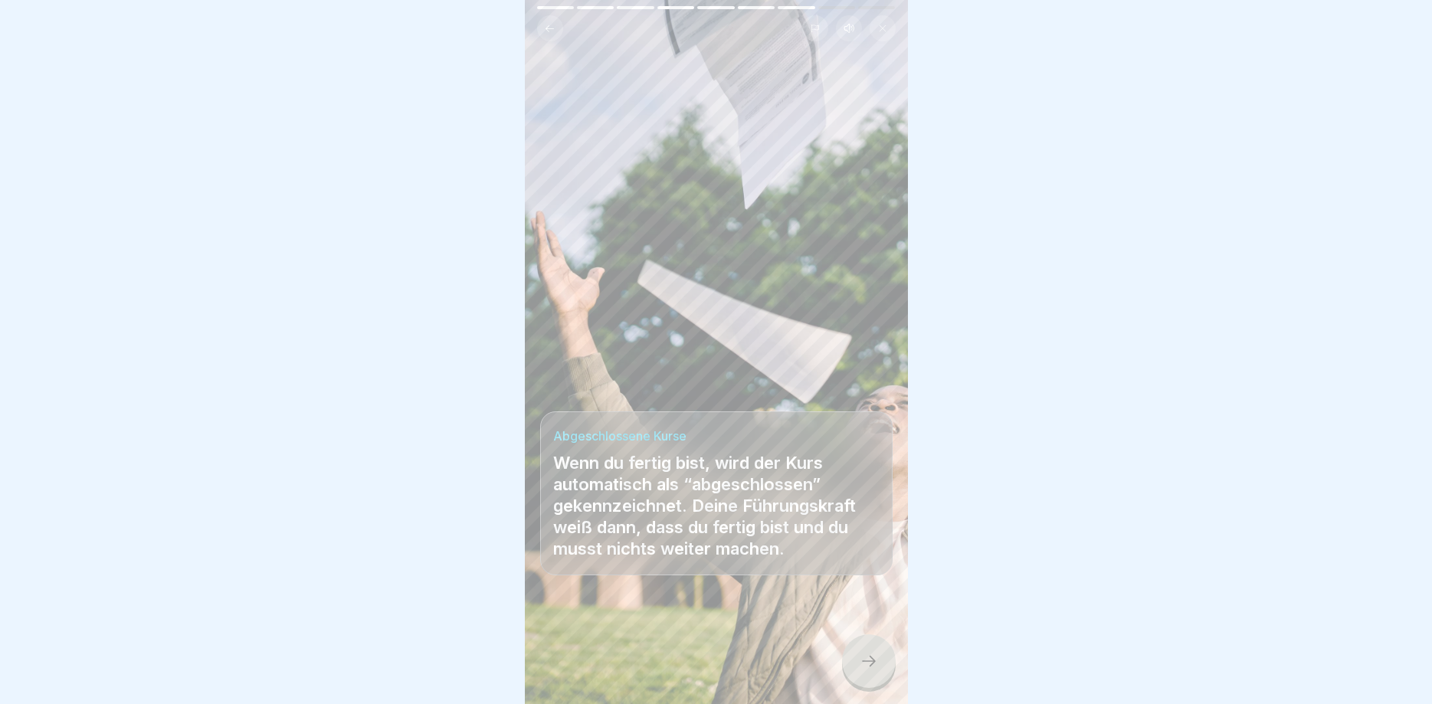
click at [871, 668] on icon at bounding box center [869, 661] width 18 height 18
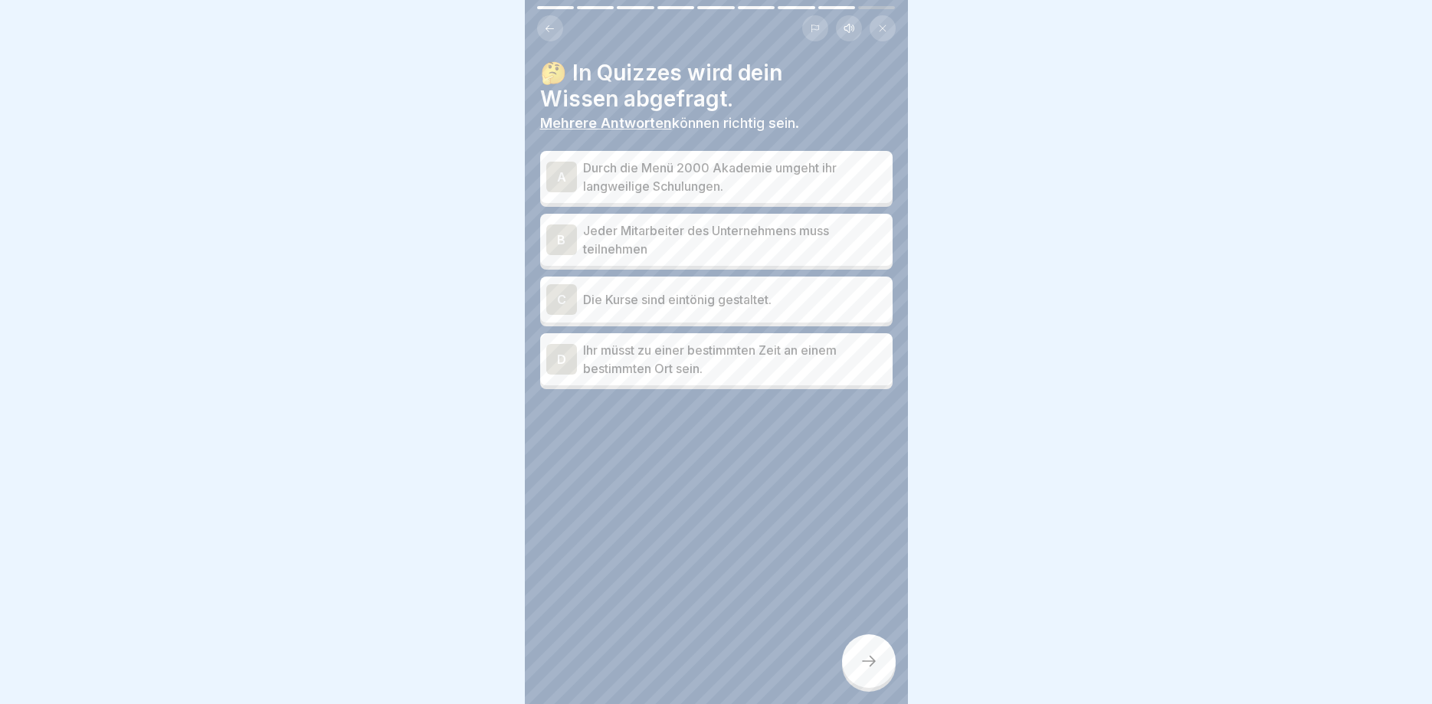
click at [569, 185] on div "A" at bounding box center [561, 177] width 31 height 31
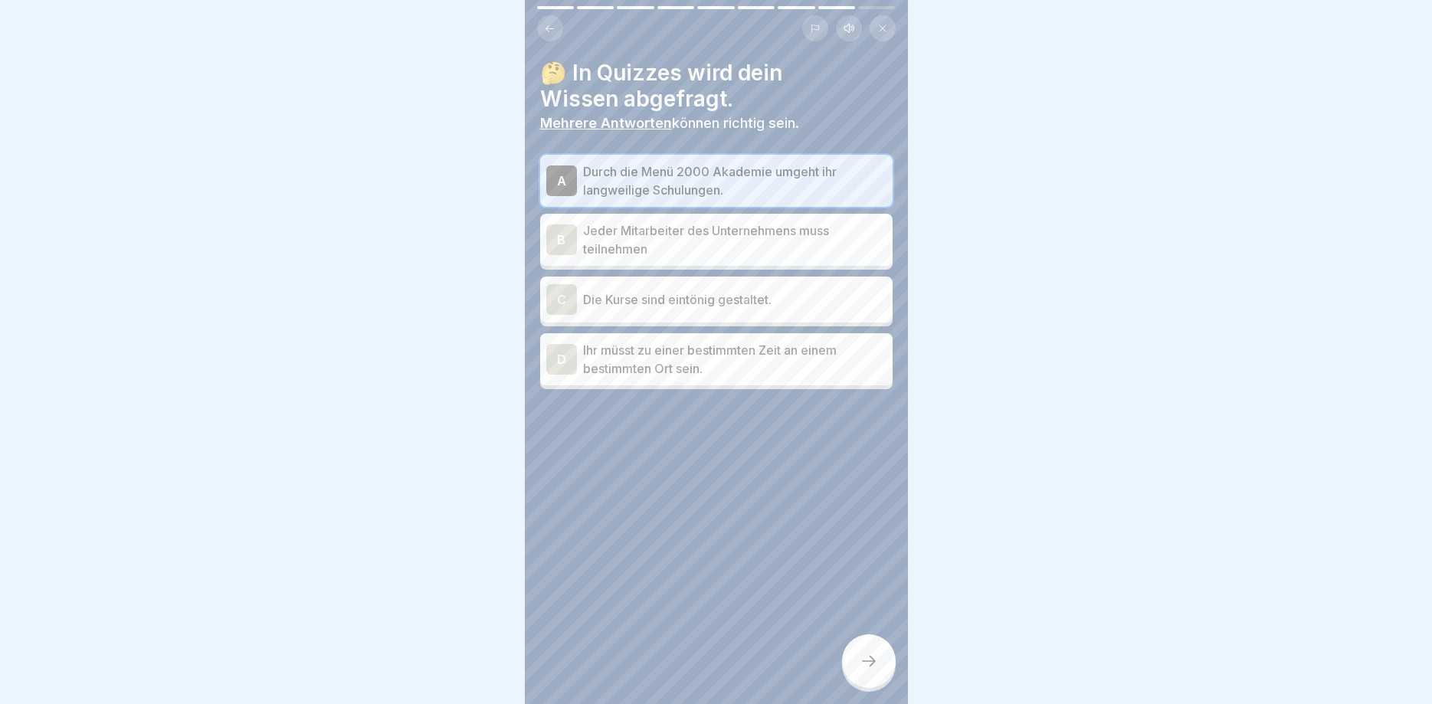
click at [576, 239] on div "B" at bounding box center [561, 240] width 31 height 31
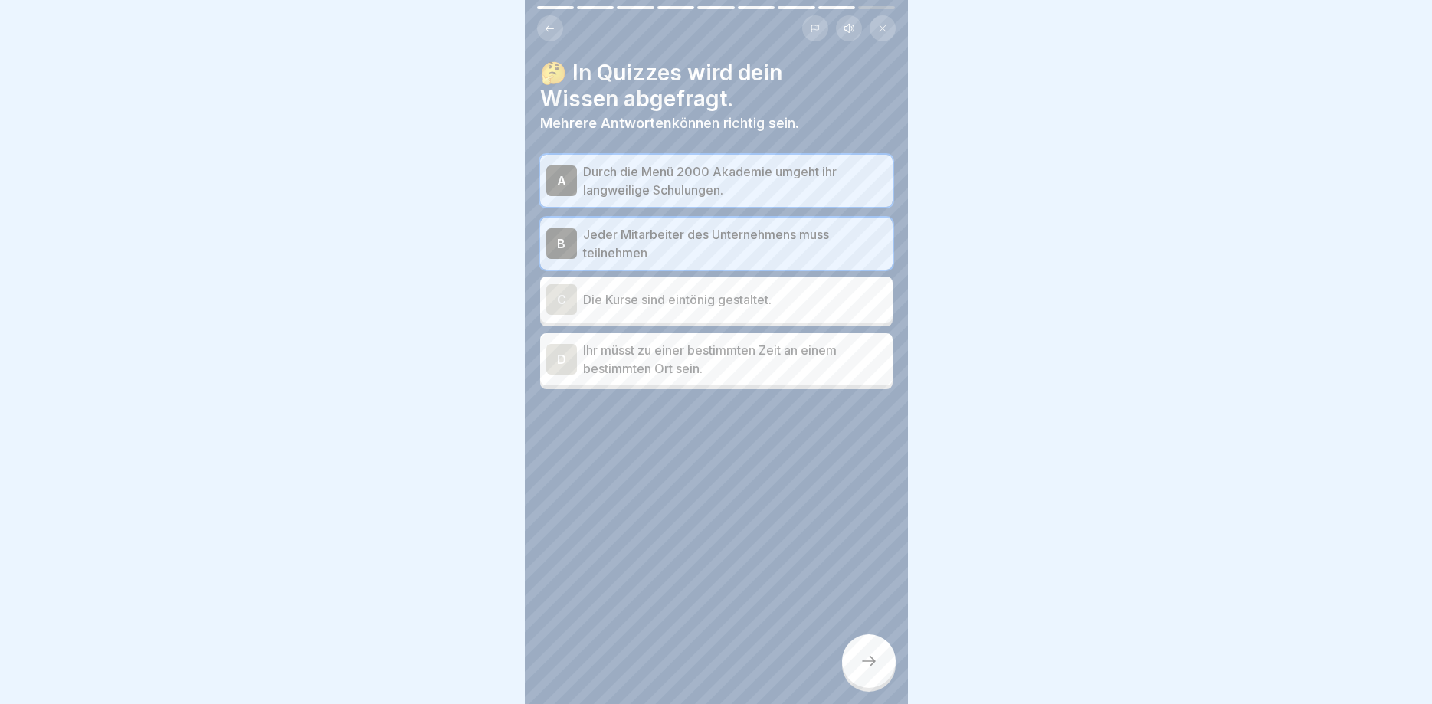
click at [573, 308] on div "C" at bounding box center [561, 299] width 31 height 31
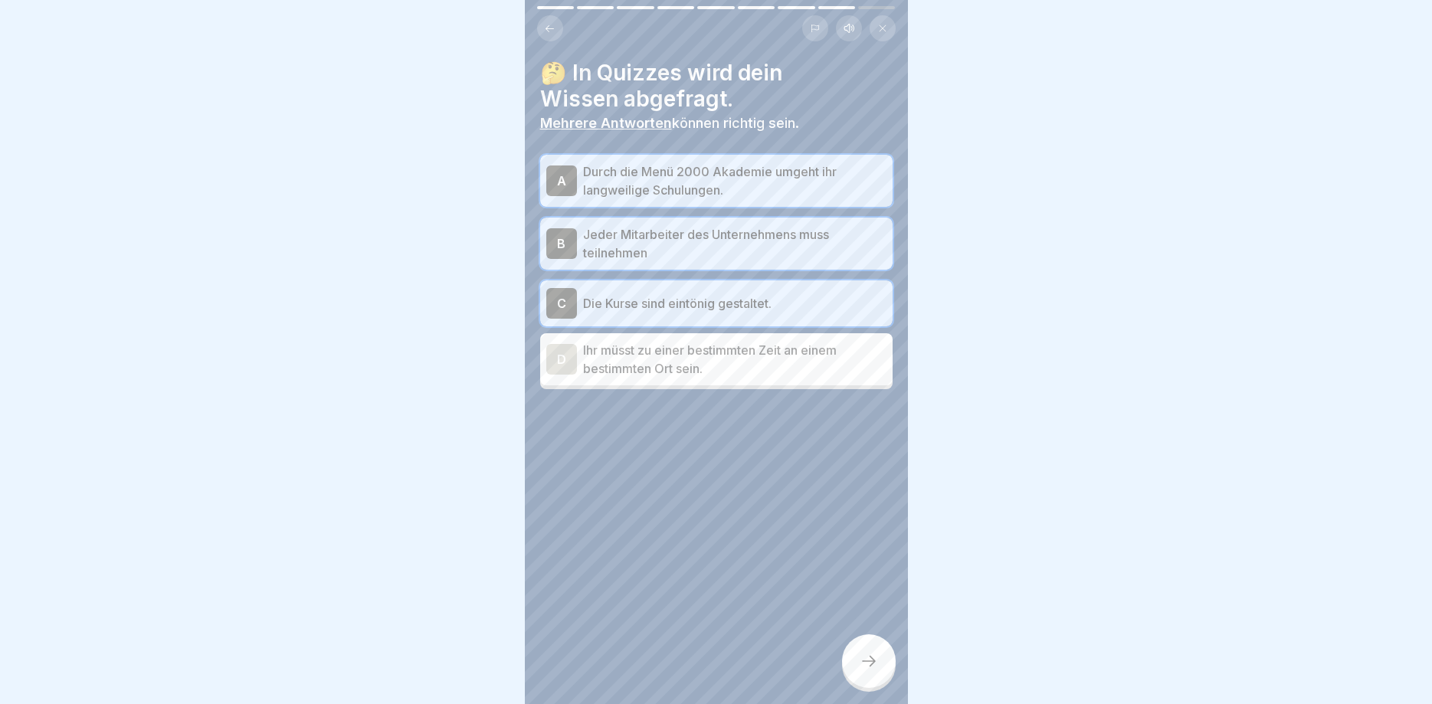
click at [562, 356] on div "D" at bounding box center [561, 359] width 31 height 31
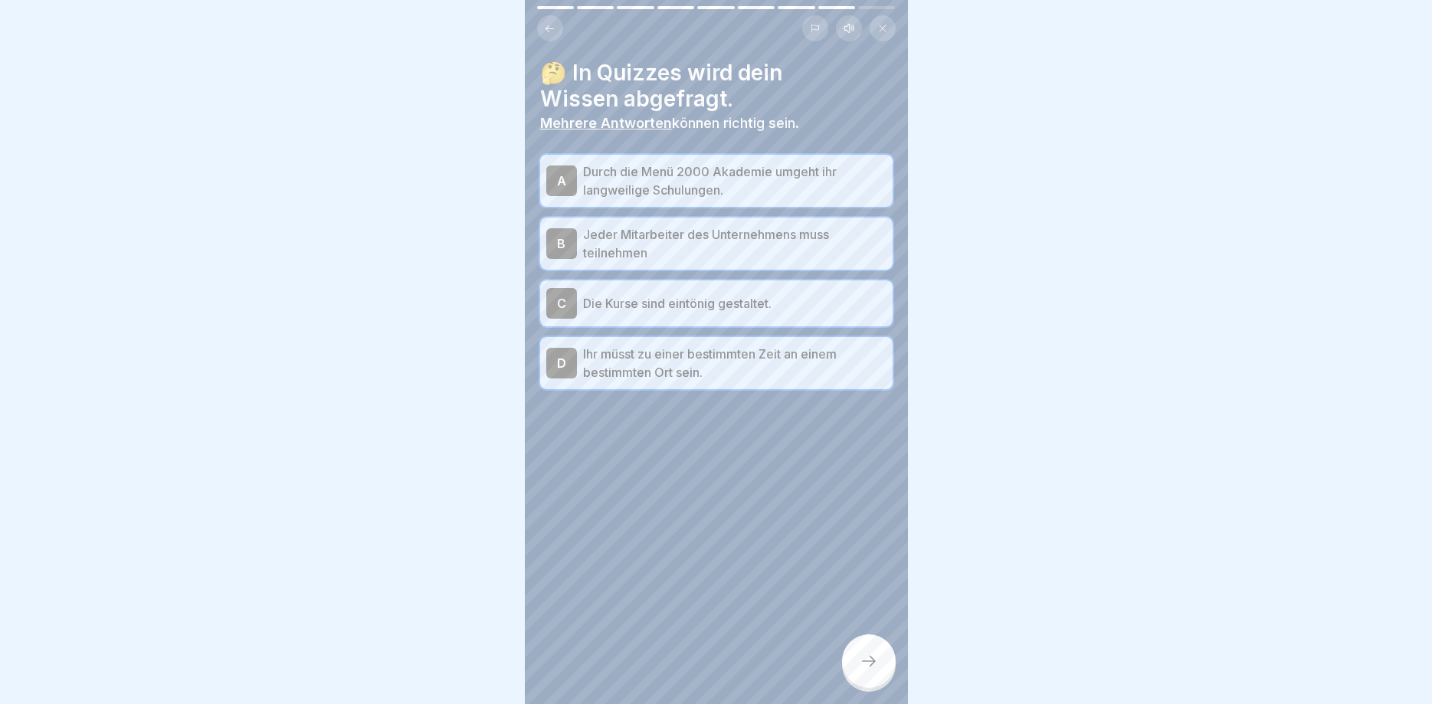
click at [569, 300] on div "C" at bounding box center [561, 303] width 31 height 31
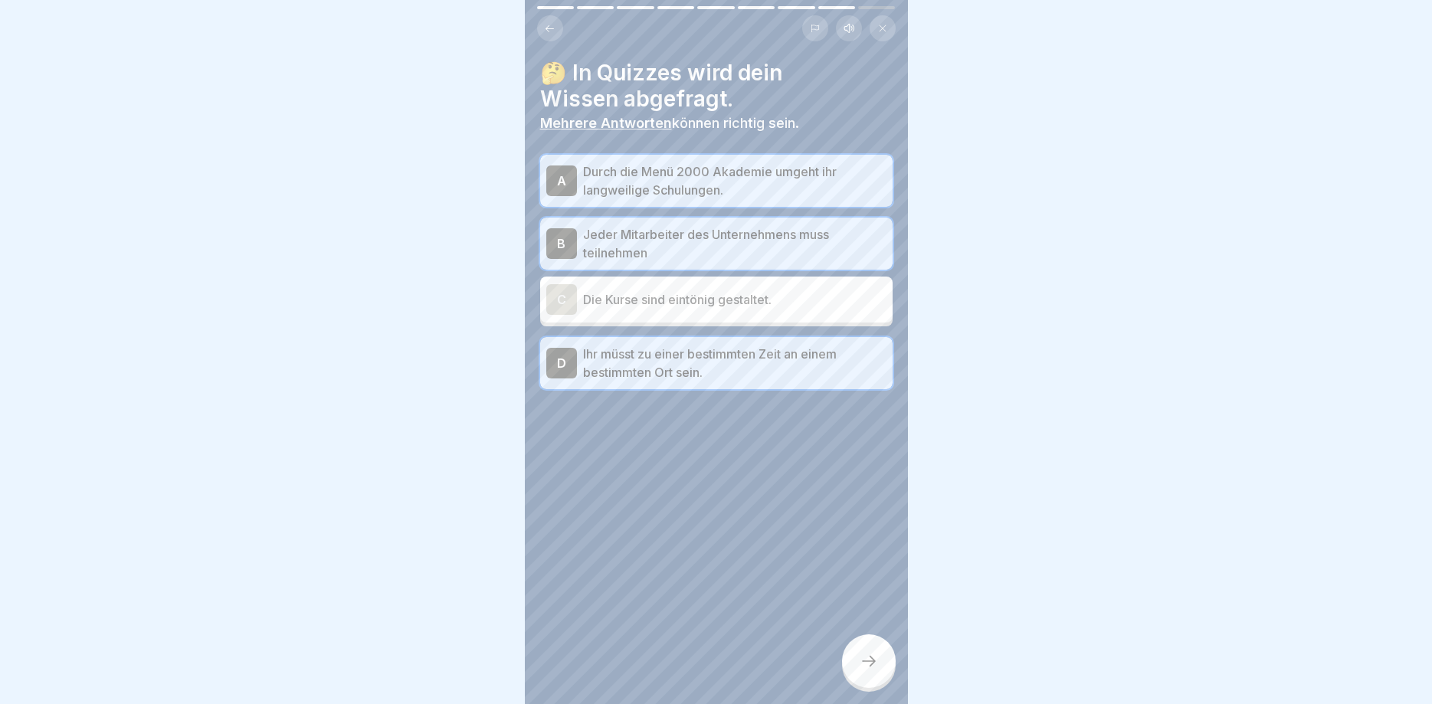
click at [553, 356] on div "D" at bounding box center [561, 363] width 31 height 31
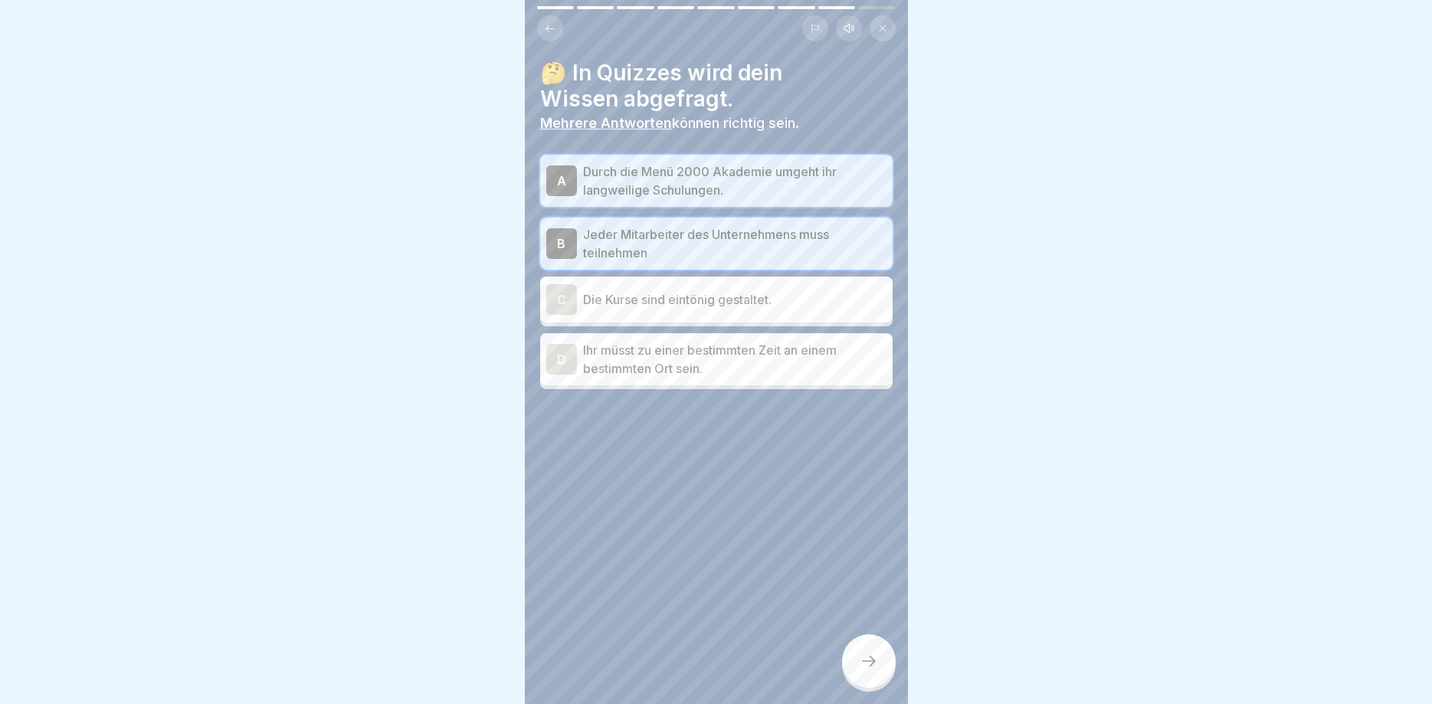
click at [865, 655] on icon at bounding box center [869, 661] width 18 height 18
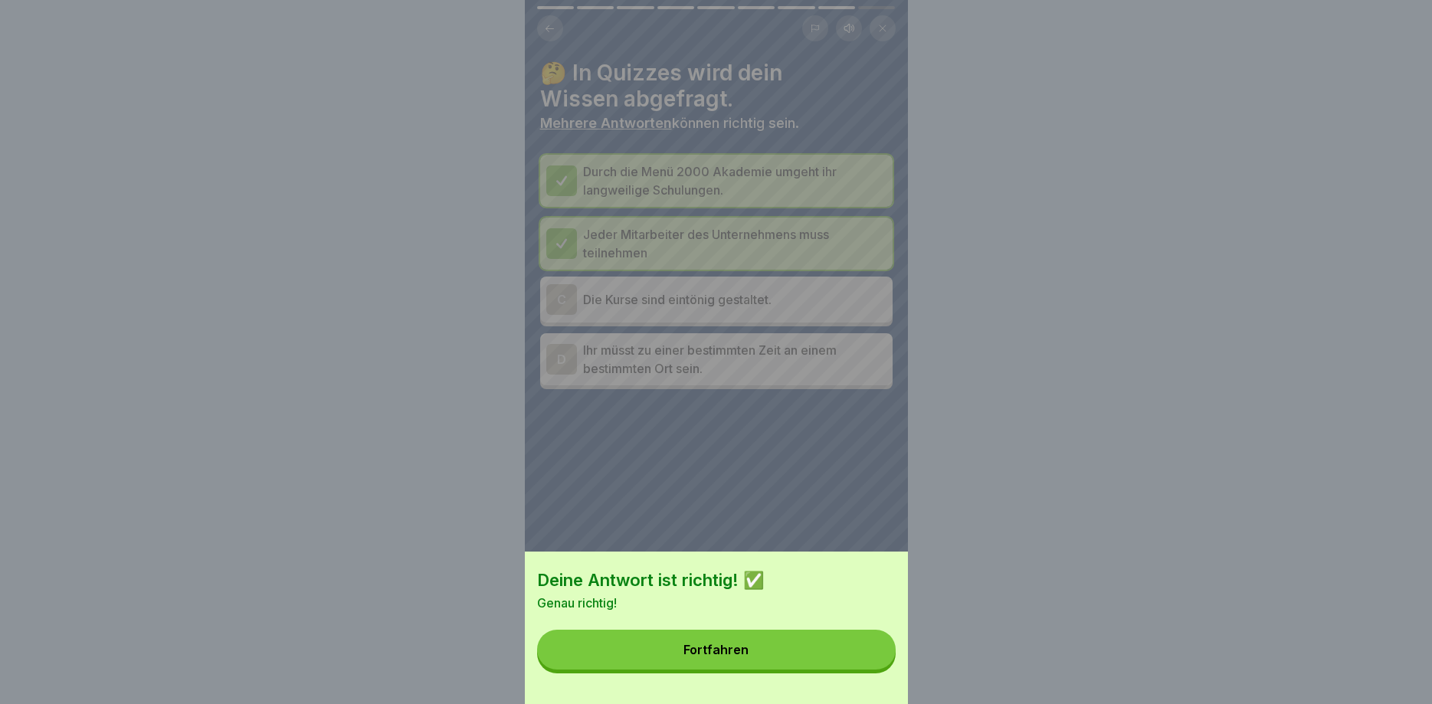
click at [736, 648] on div "Fortfahren" at bounding box center [716, 650] width 65 height 14
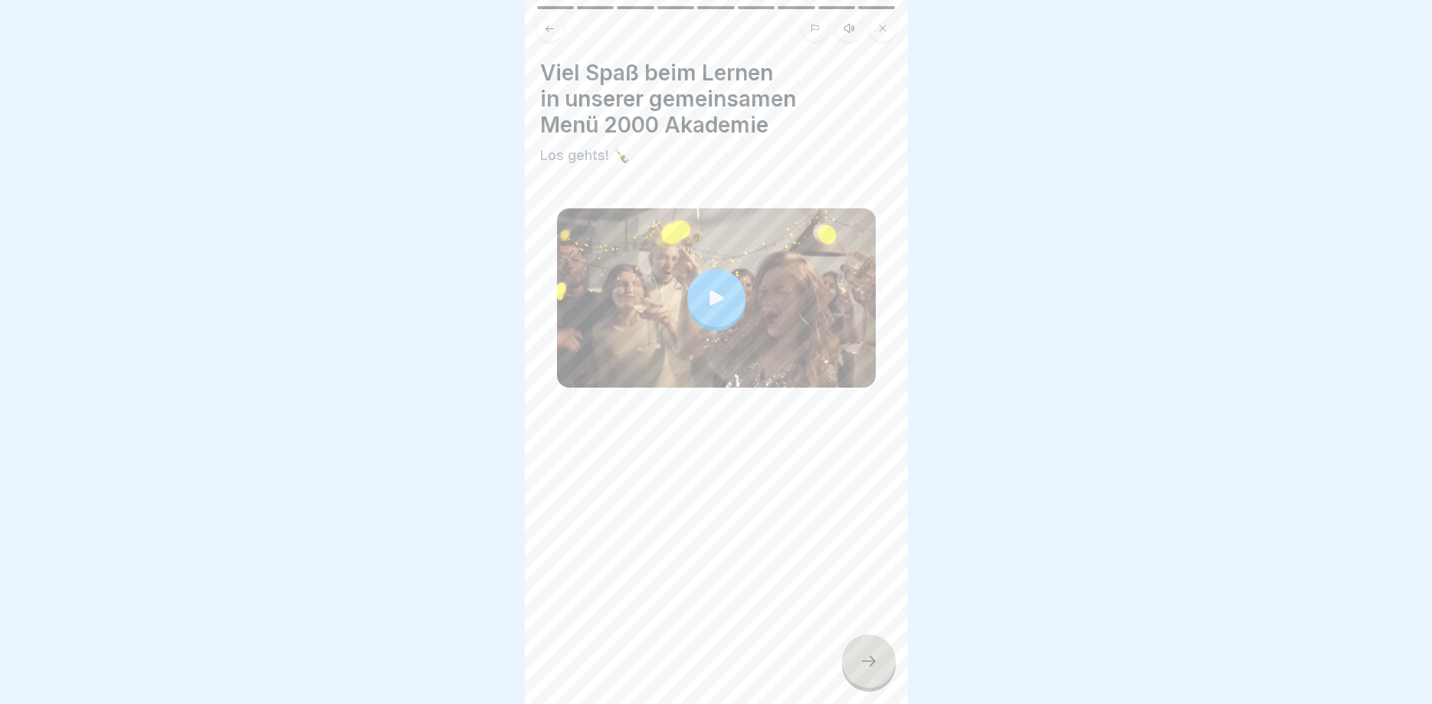
click at [863, 653] on div at bounding box center [869, 662] width 54 height 54
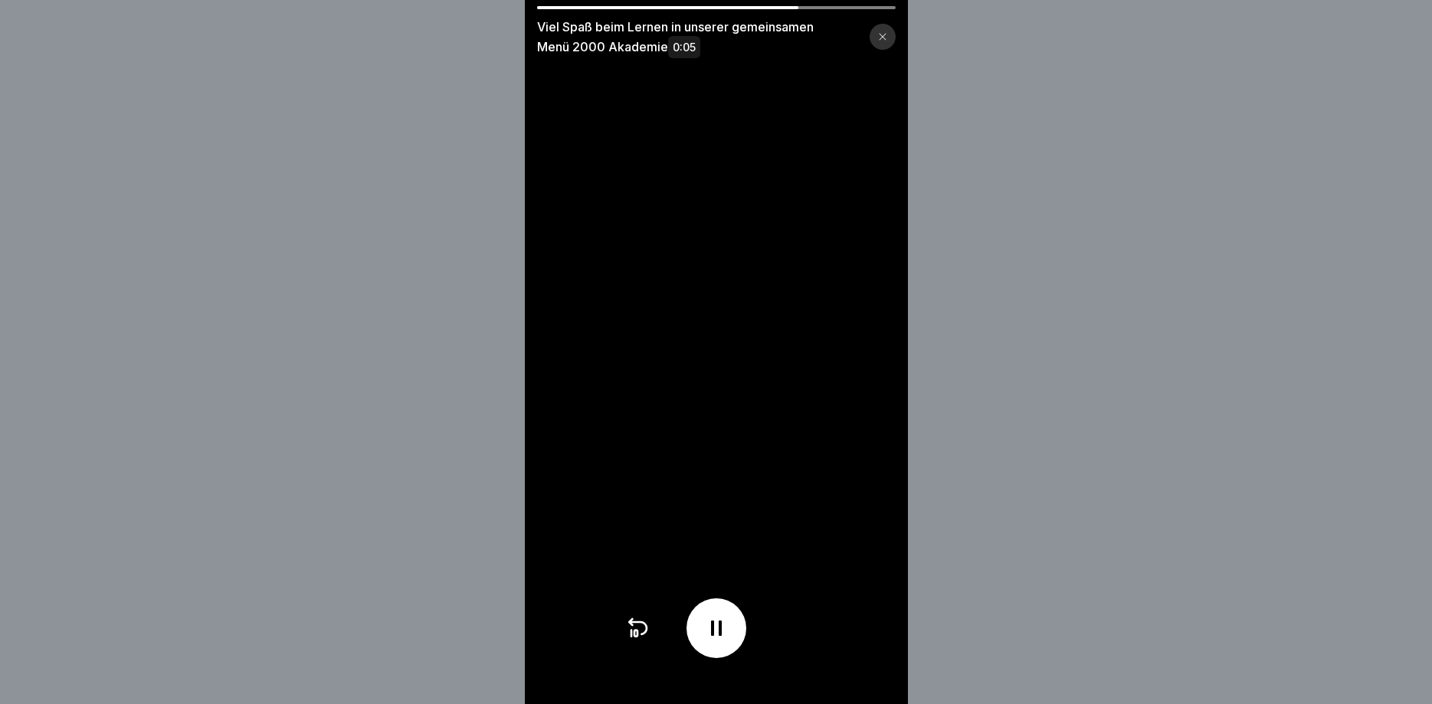
click at [718, 629] on icon at bounding box center [716, 628] width 25 height 25
click at [718, 629] on icon at bounding box center [716, 628] width 15 height 17
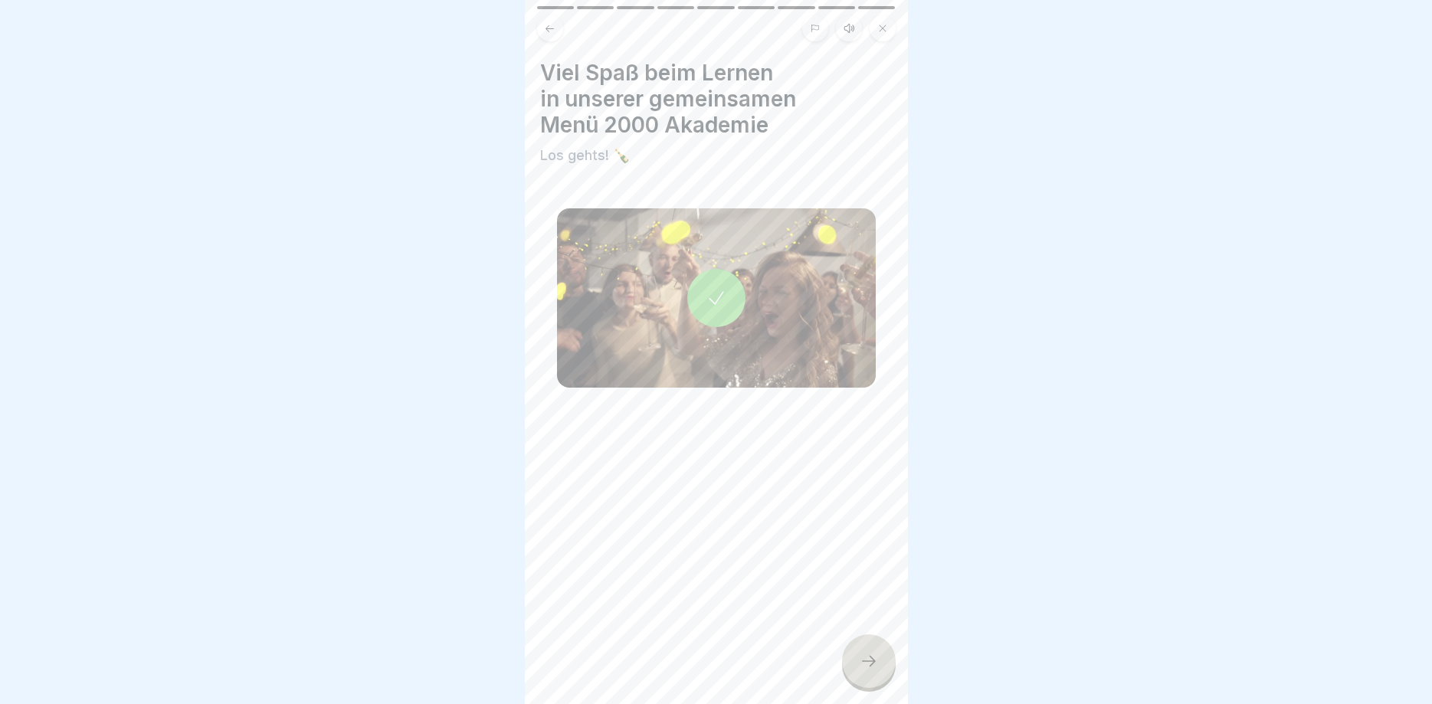
click at [877, 666] on icon at bounding box center [869, 661] width 18 height 18
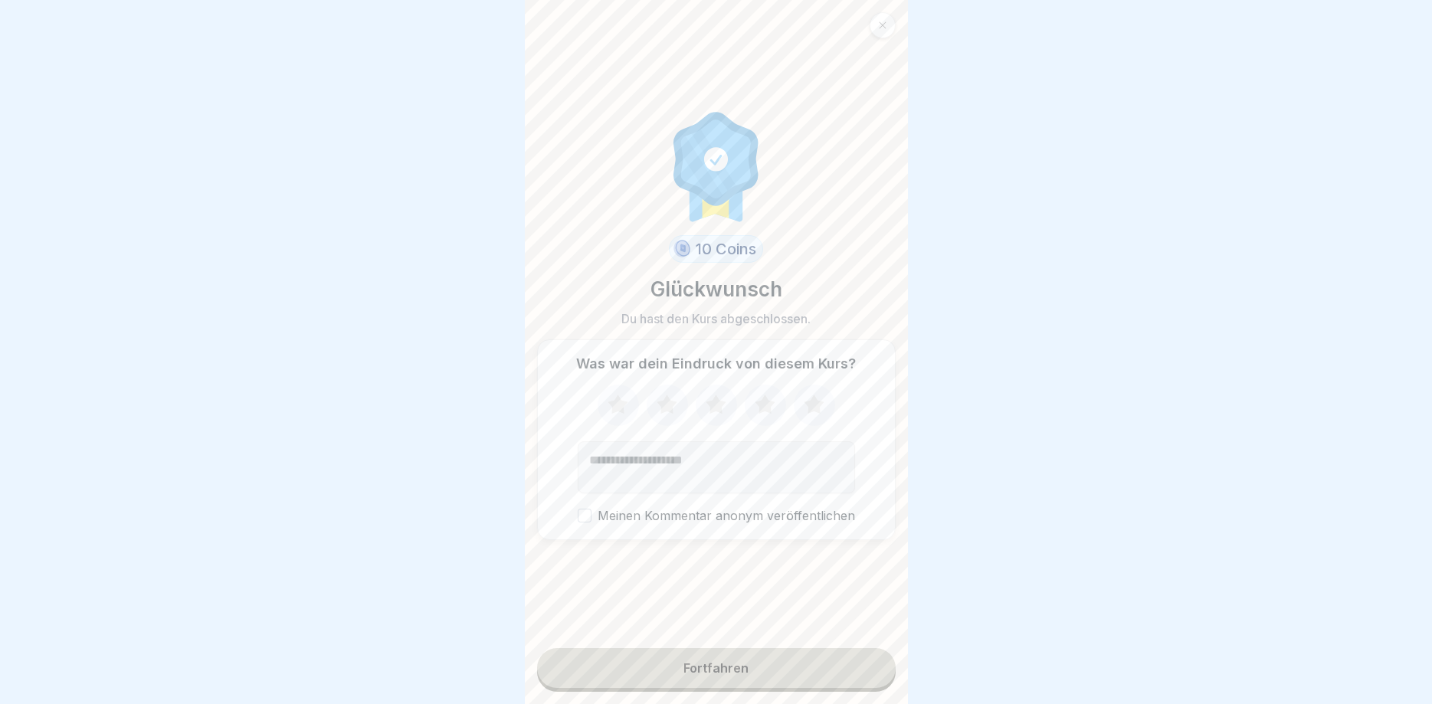
click at [811, 667] on button "Fortfahren" at bounding box center [716, 668] width 359 height 40
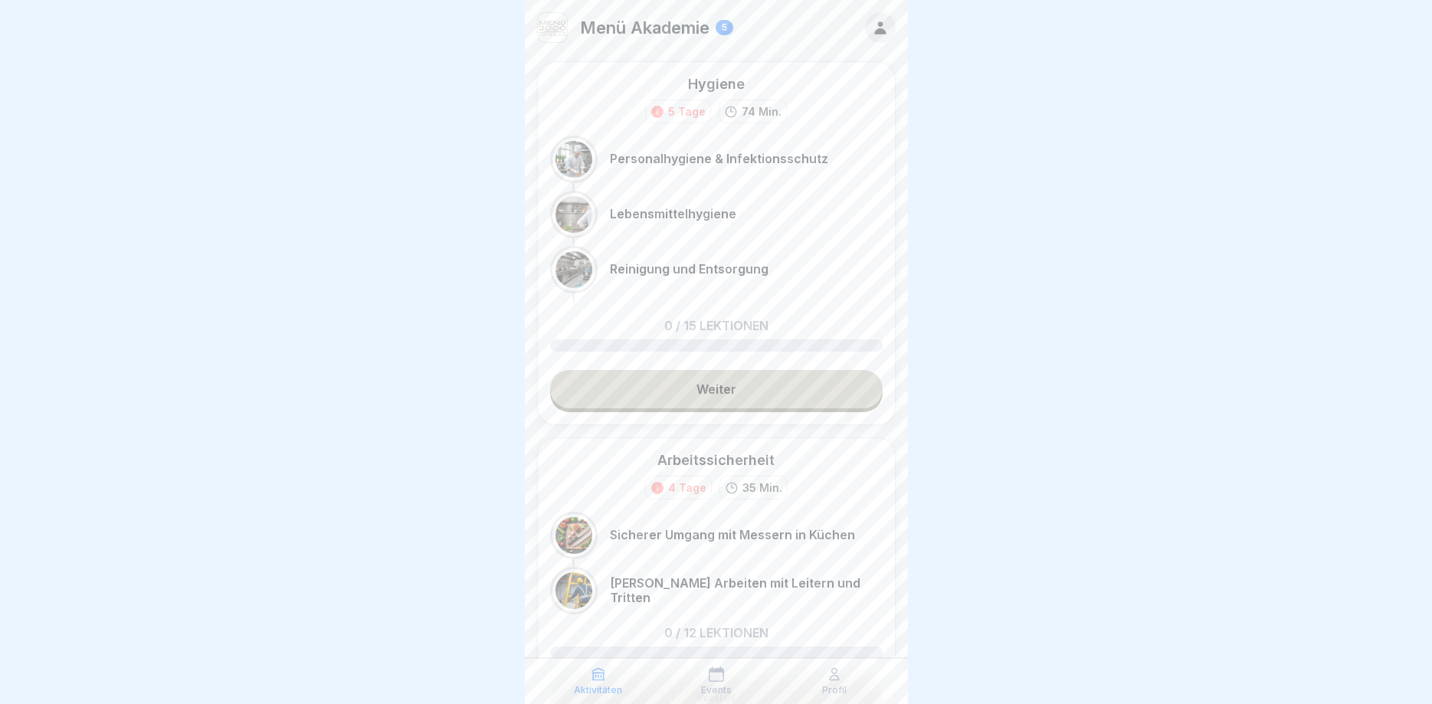
click at [569, 156] on div at bounding box center [574, 159] width 37 height 37
click at [728, 386] on link "Weiter" at bounding box center [716, 389] width 333 height 38
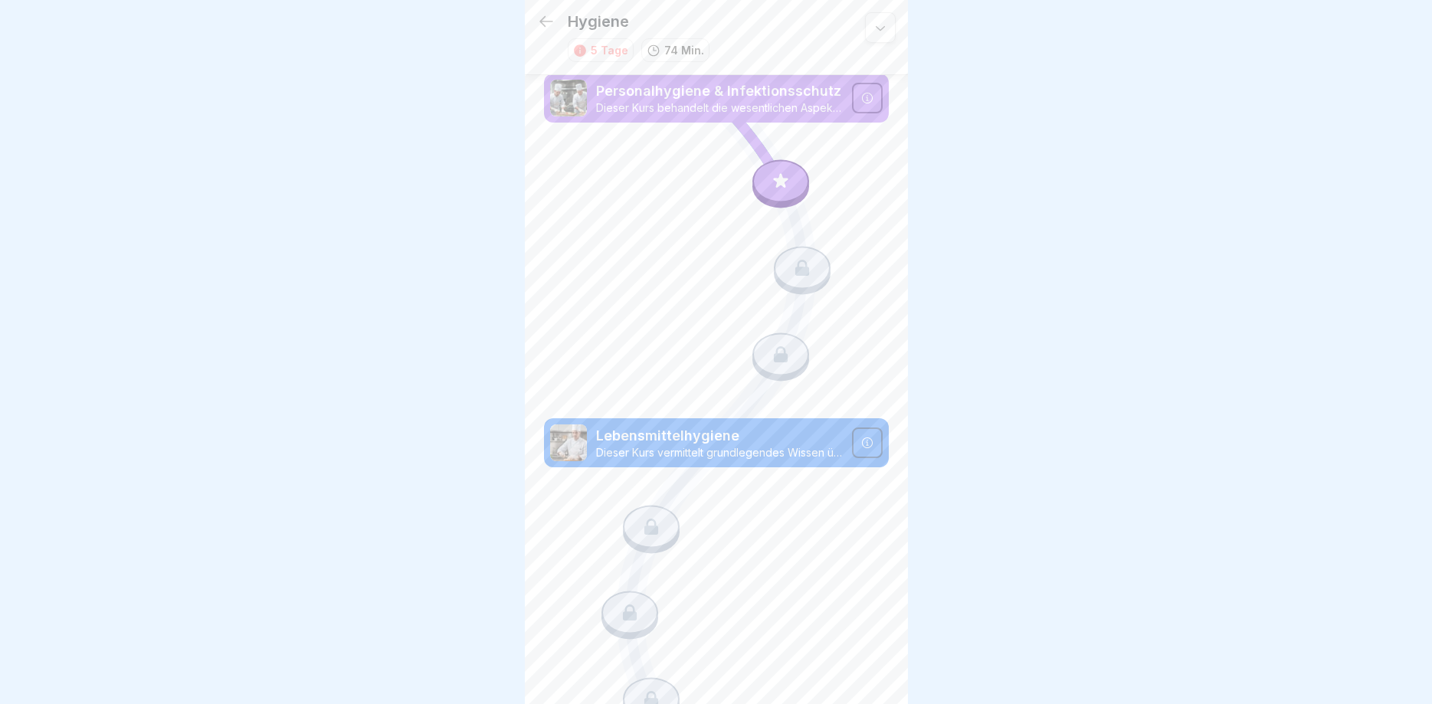
click at [863, 96] on icon at bounding box center [866, 98] width 11 height 11
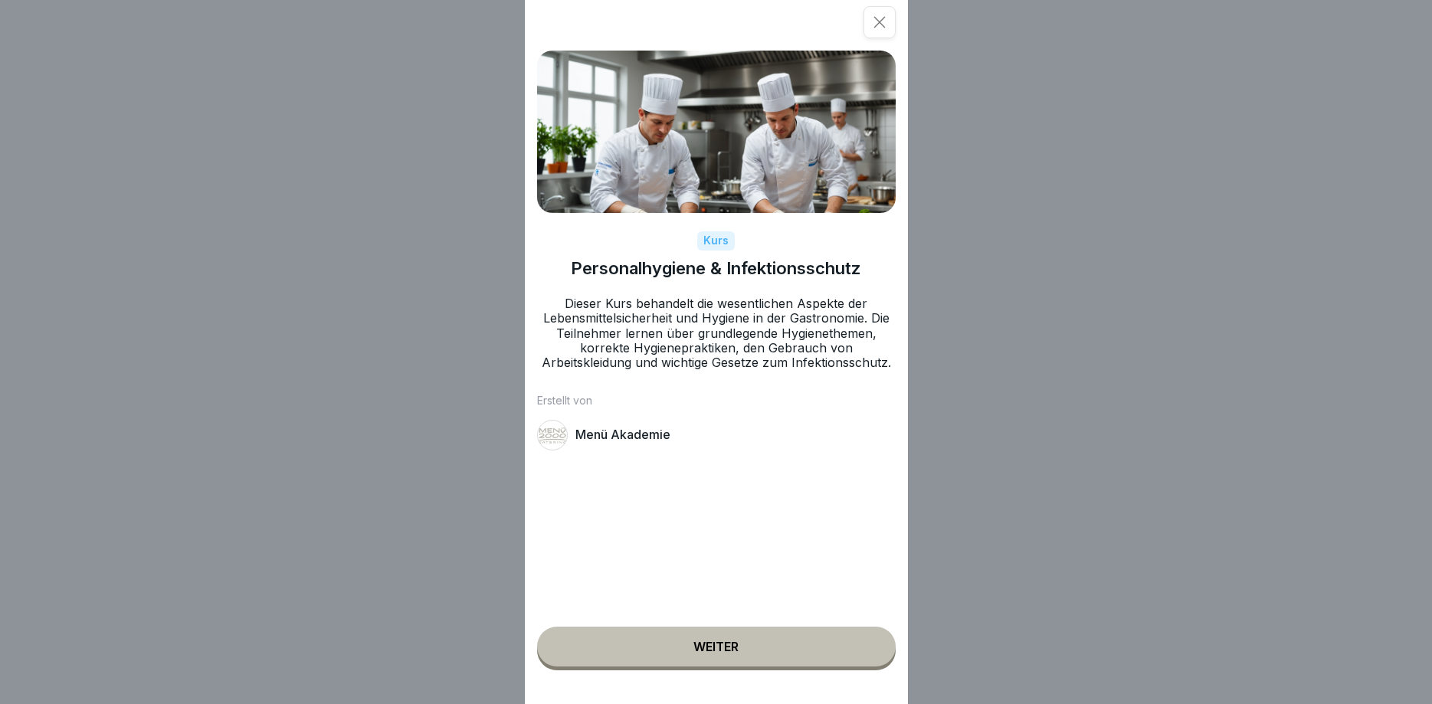
click at [708, 646] on div "Weiter" at bounding box center [716, 647] width 45 height 14
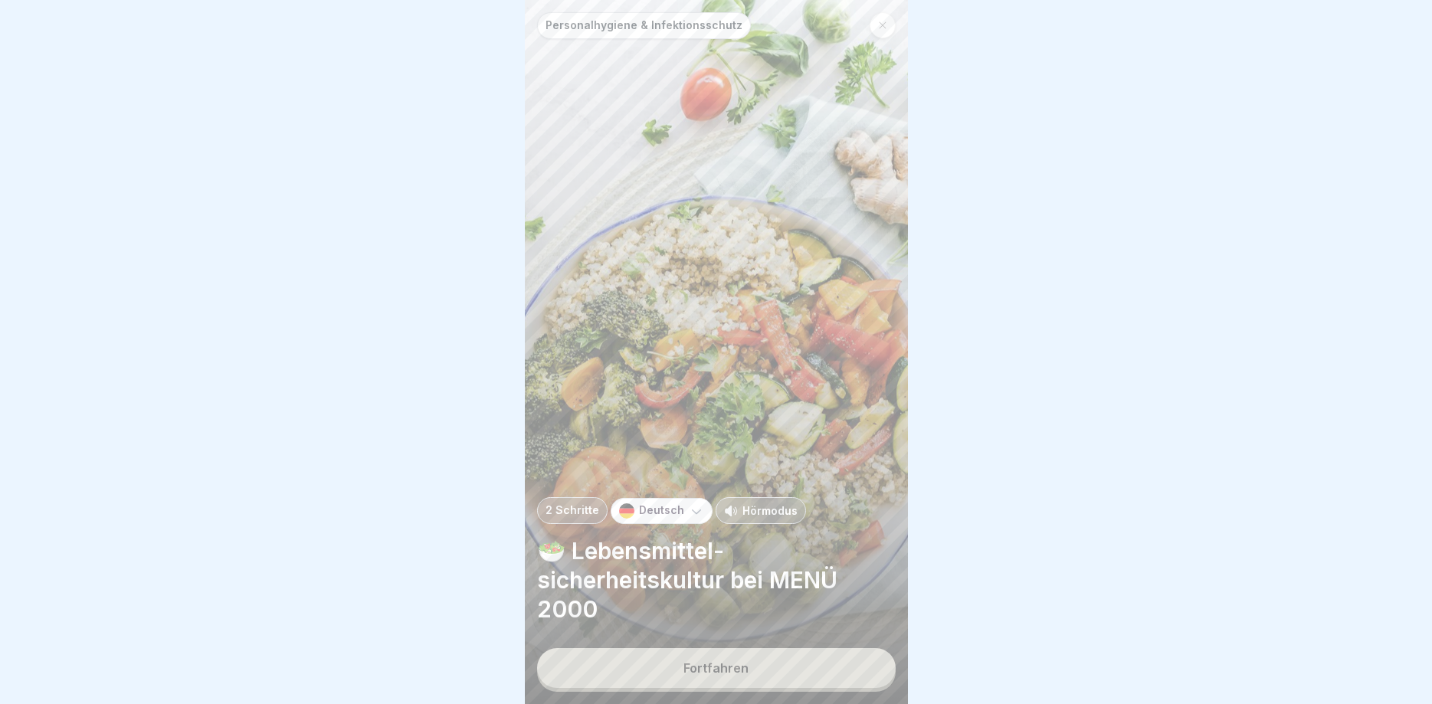
click at [731, 661] on div "Fortfahren" at bounding box center [716, 668] width 65 height 14
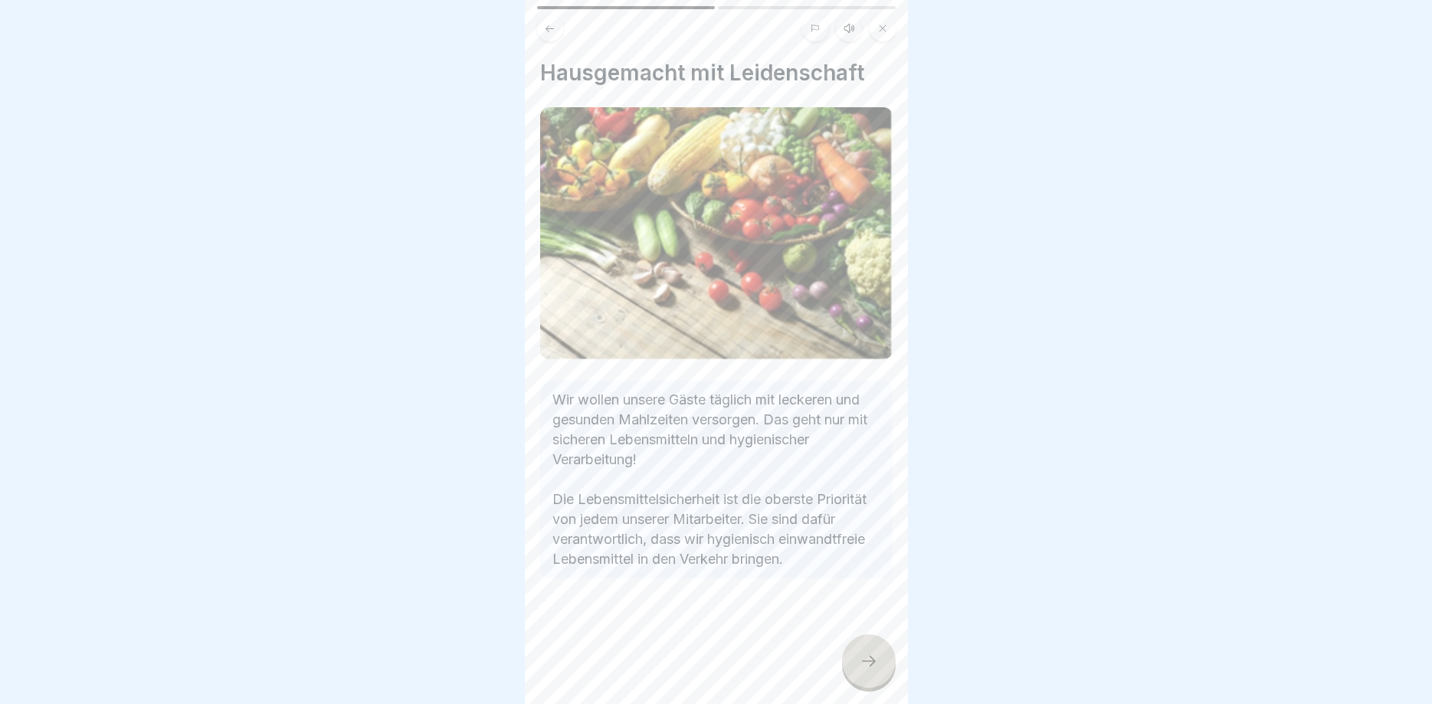
click at [859, 658] on div at bounding box center [869, 662] width 54 height 54
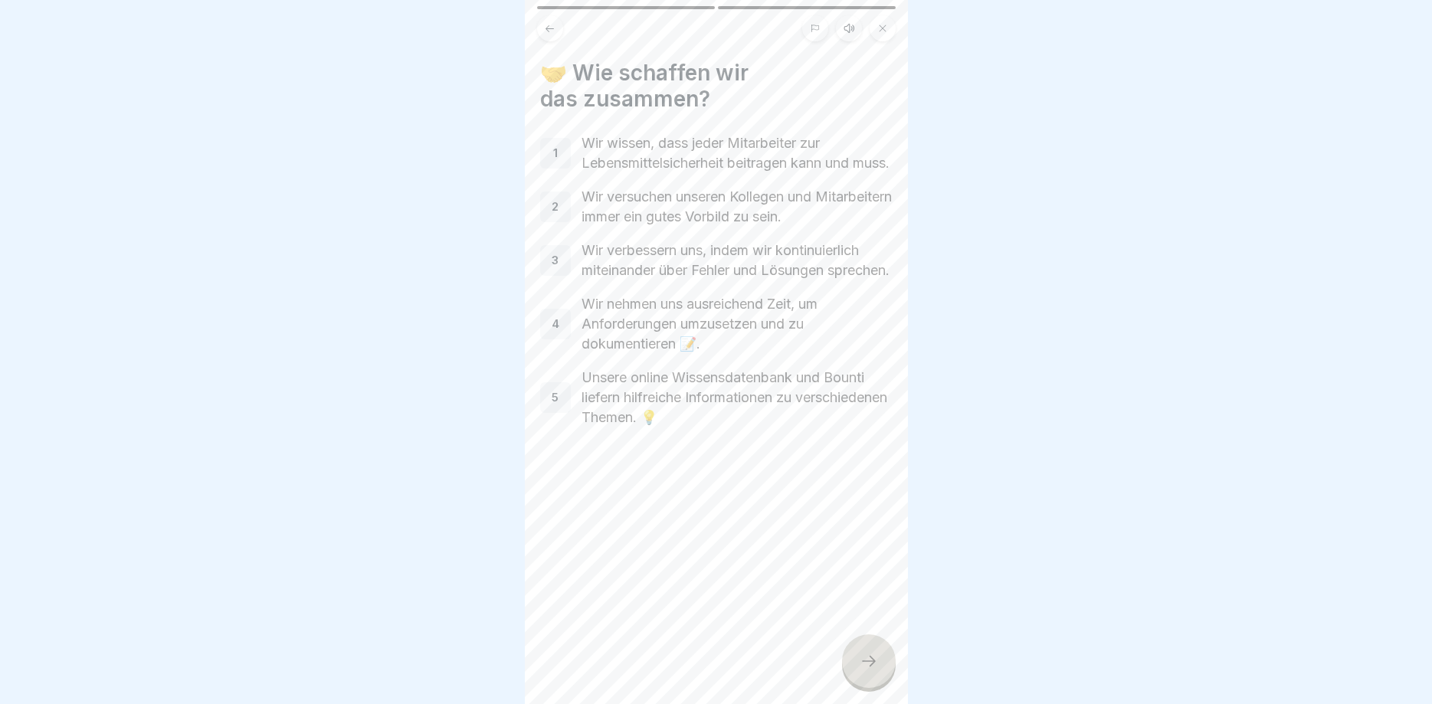
click at [865, 665] on icon at bounding box center [869, 661] width 18 height 18
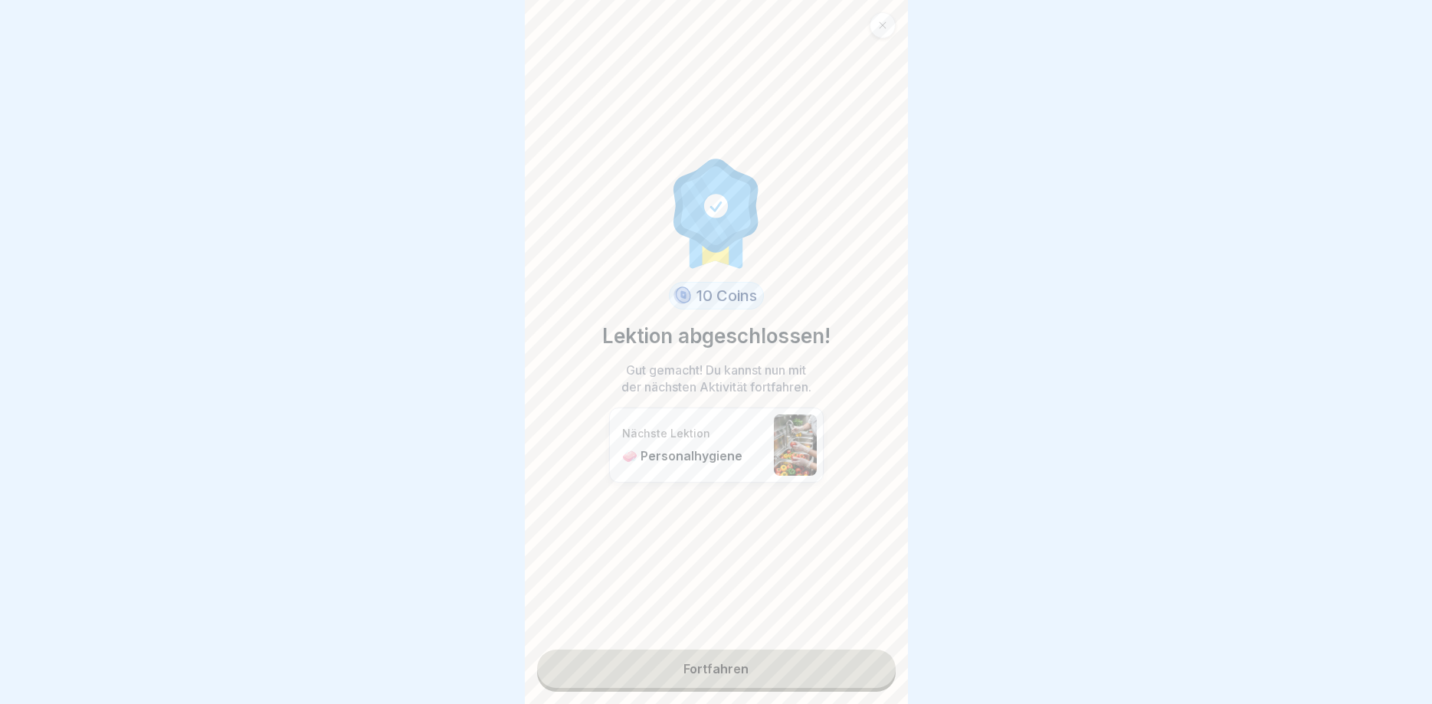
click at [722, 673] on link "Fortfahren" at bounding box center [716, 669] width 359 height 38
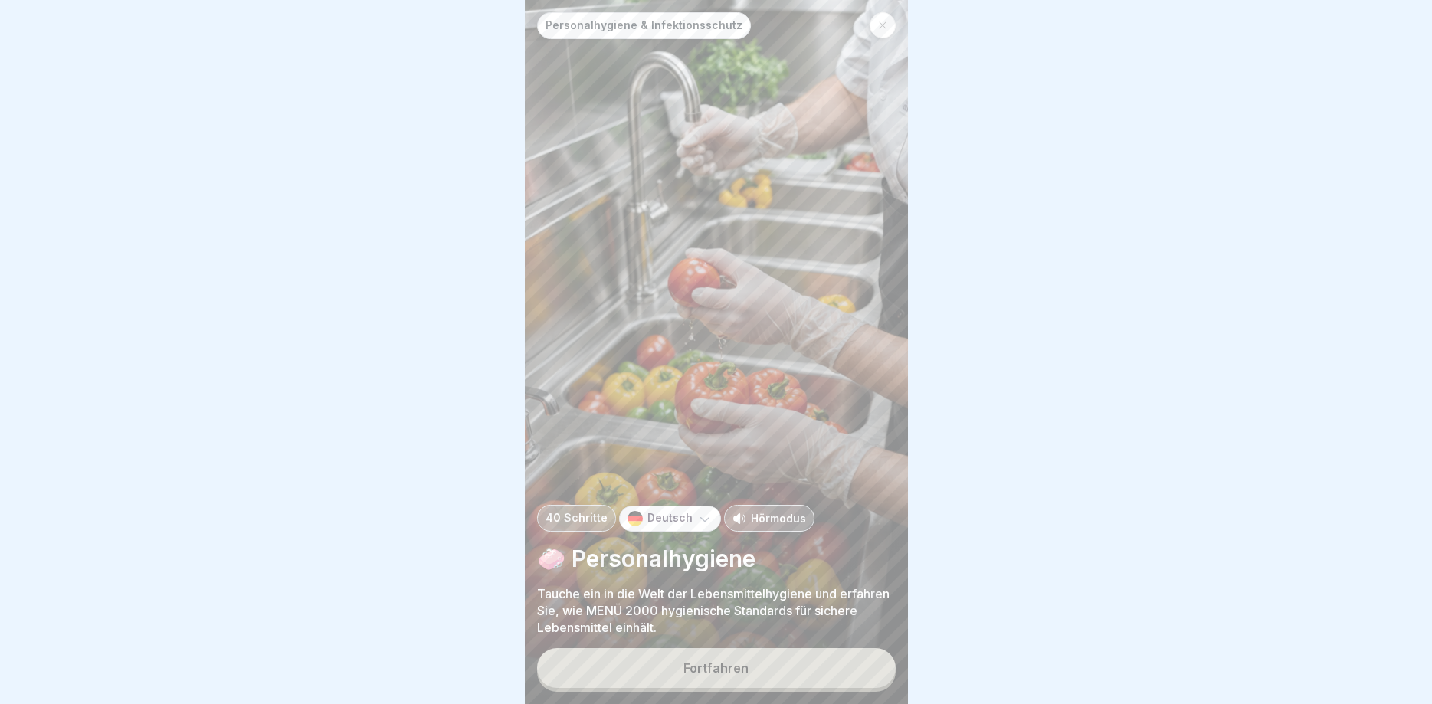
click at [728, 661] on div "Fortfahren" at bounding box center [716, 668] width 65 height 14
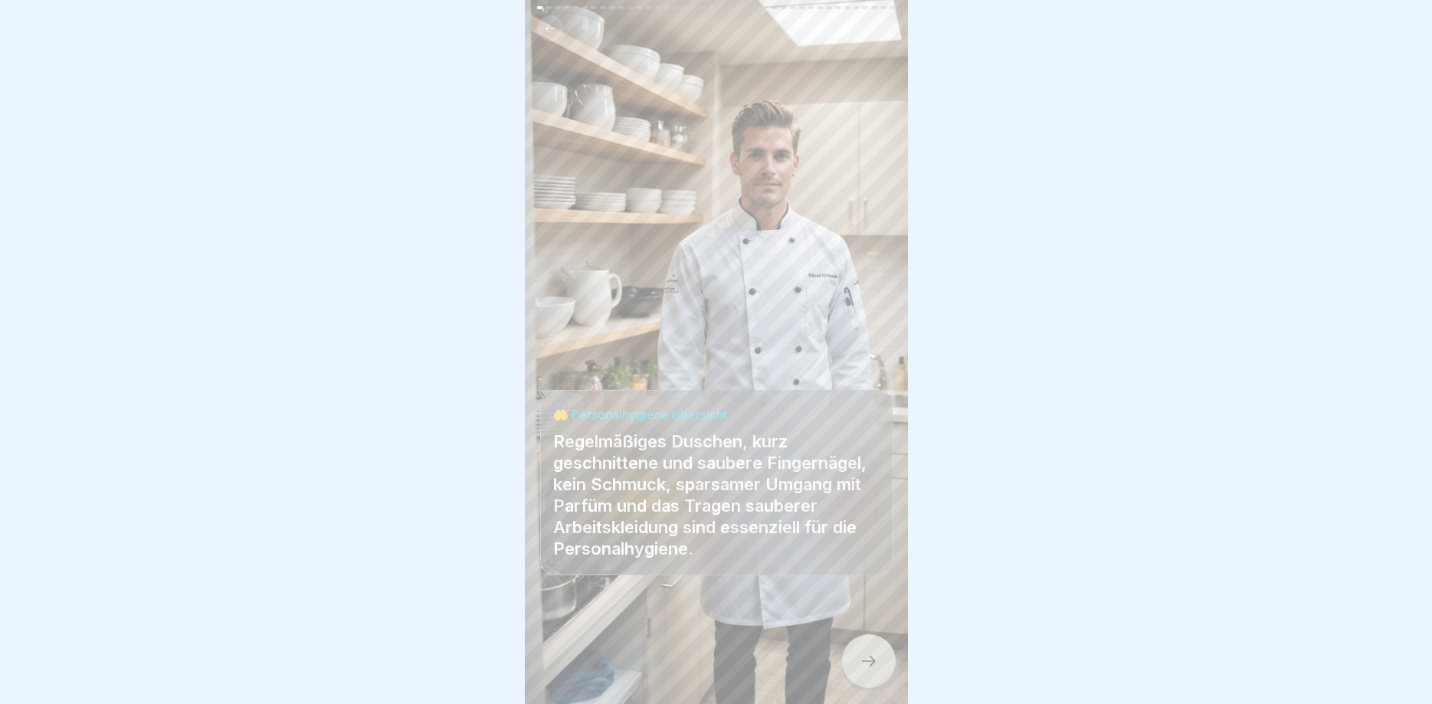
click at [875, 657] on icon at bounding box center [869, 661] width 18 height 18
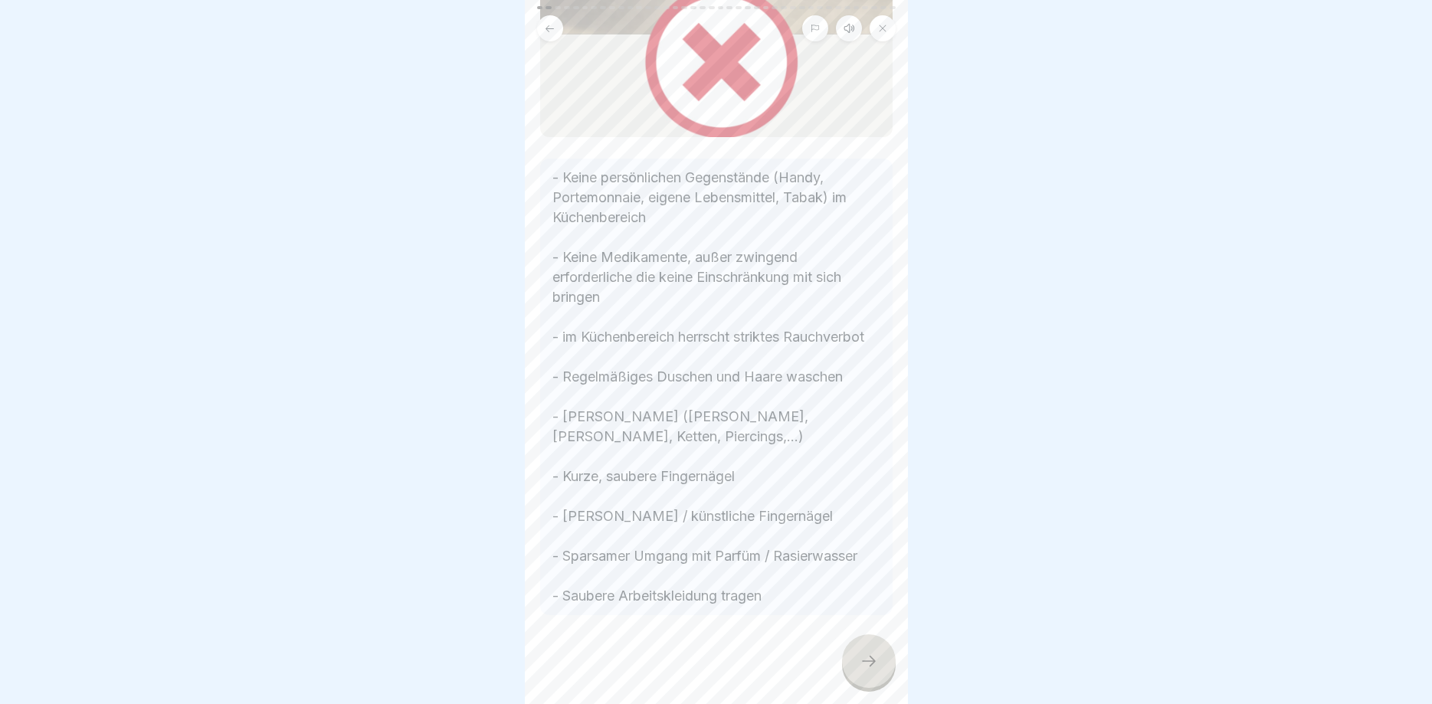
scroll to position [462, 0]
click at [861, 650] on div at bounding box center [869, 662] width 54 height 54
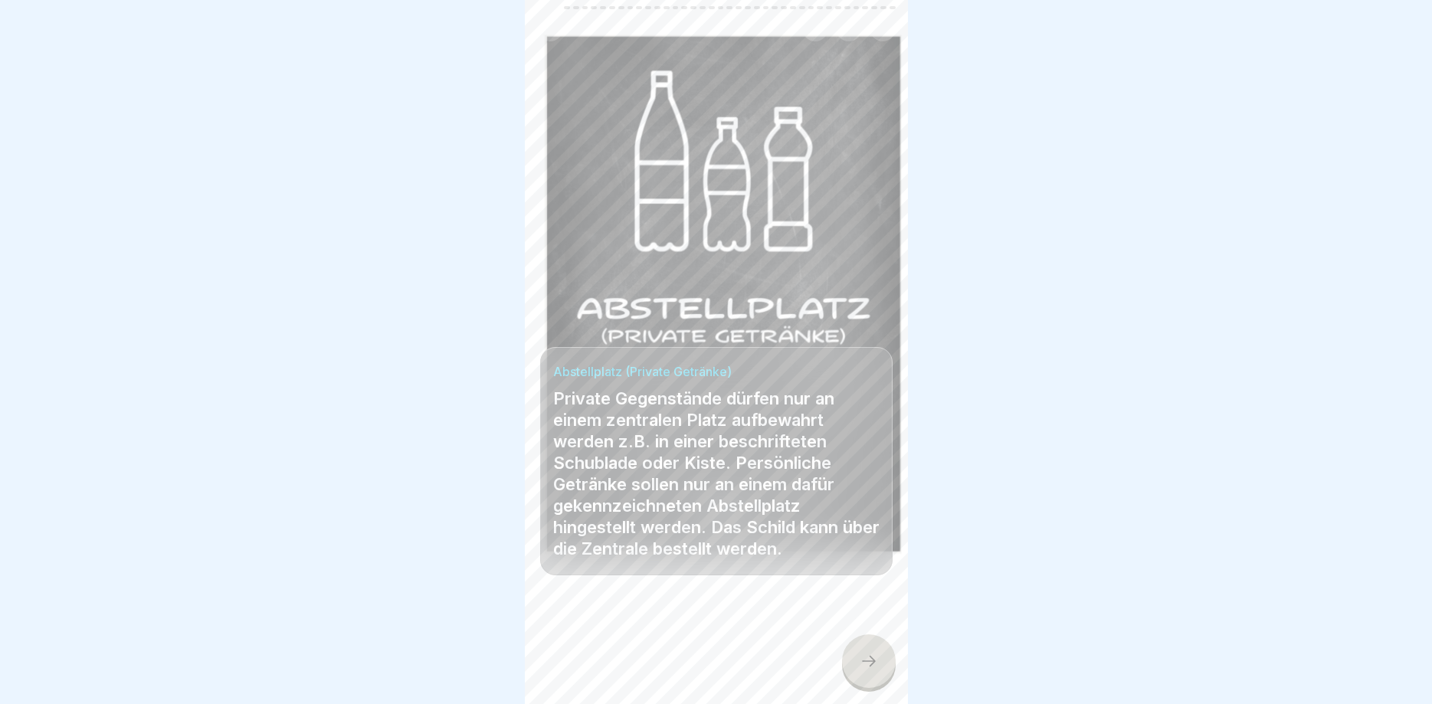
click at [872, 678] on div at bounding box center [869, 662] width 54 height 54
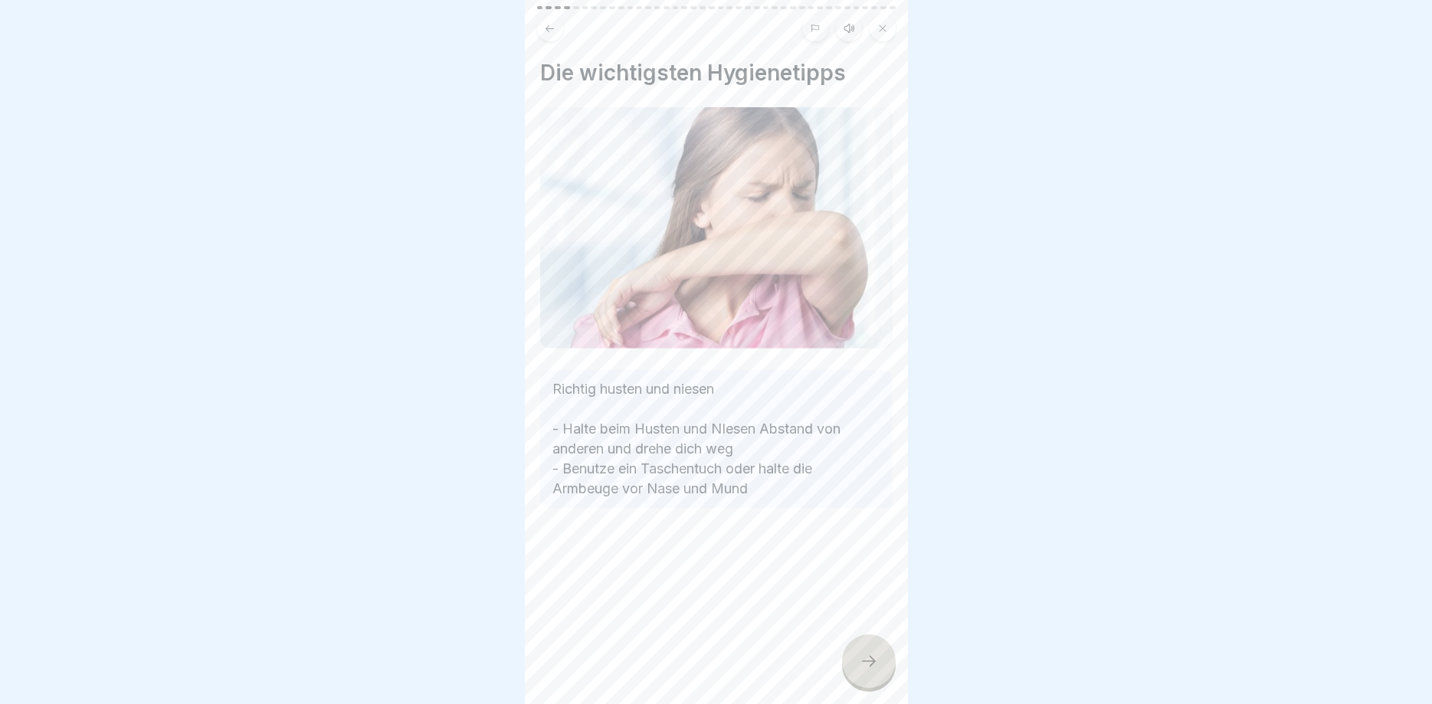
click at [882, 665] on div at bounding box center [869, 662] width 54 height 54
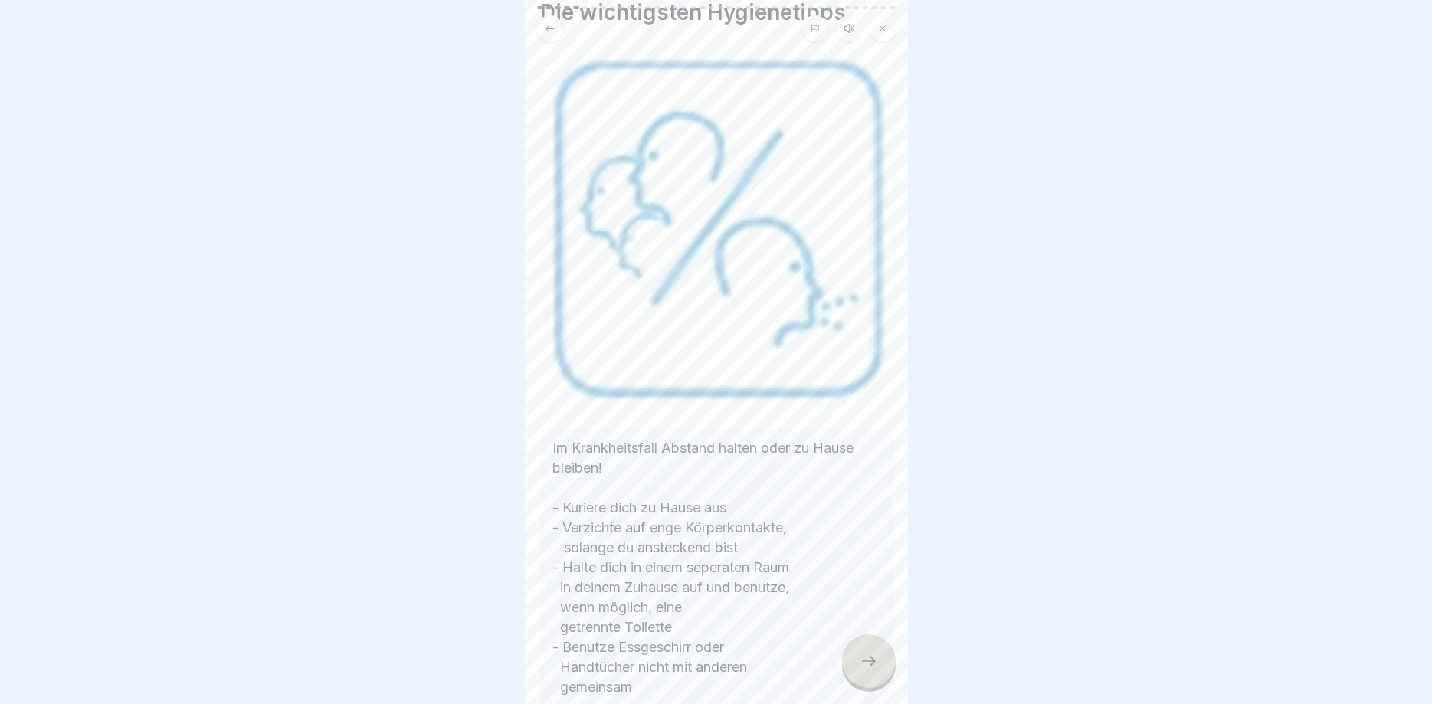
scroll to position [92, 0]
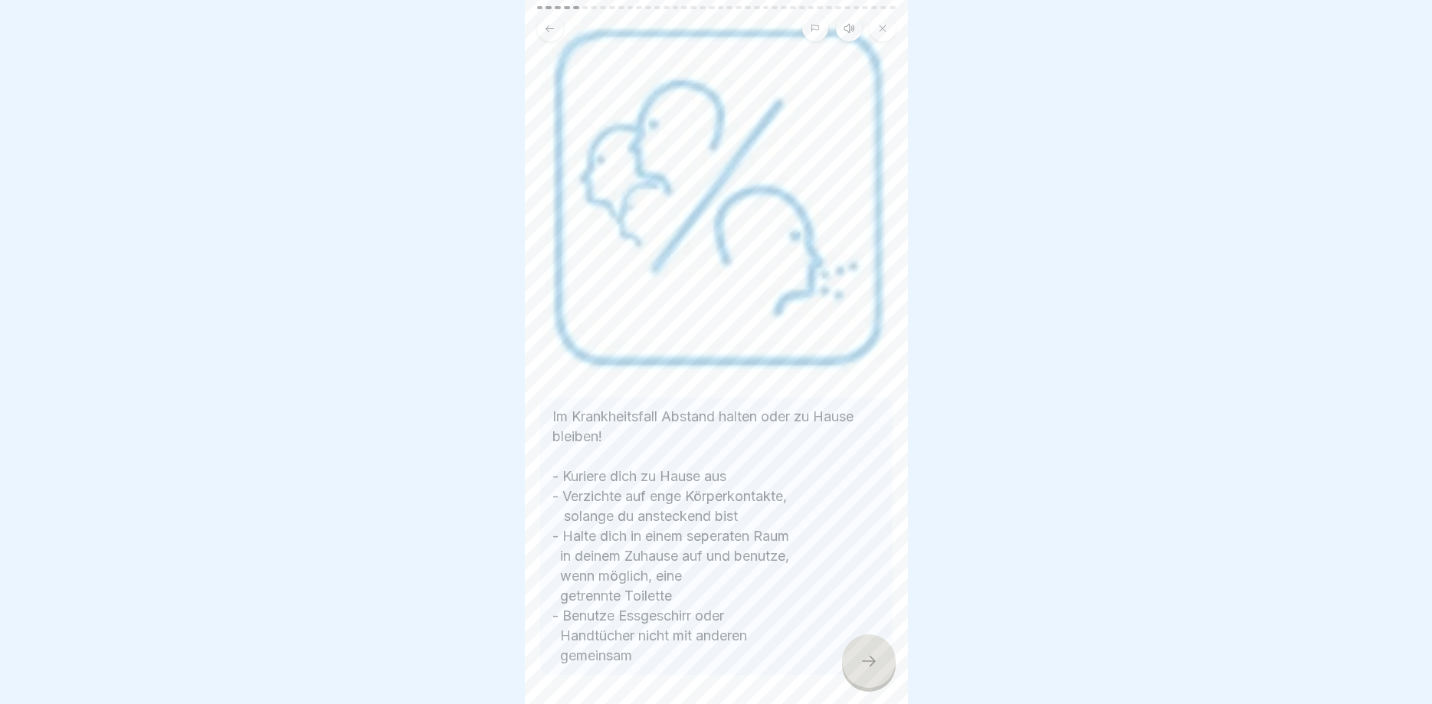
click at [858, 659] on div at bounding box center [869, 662] width 54 height 54
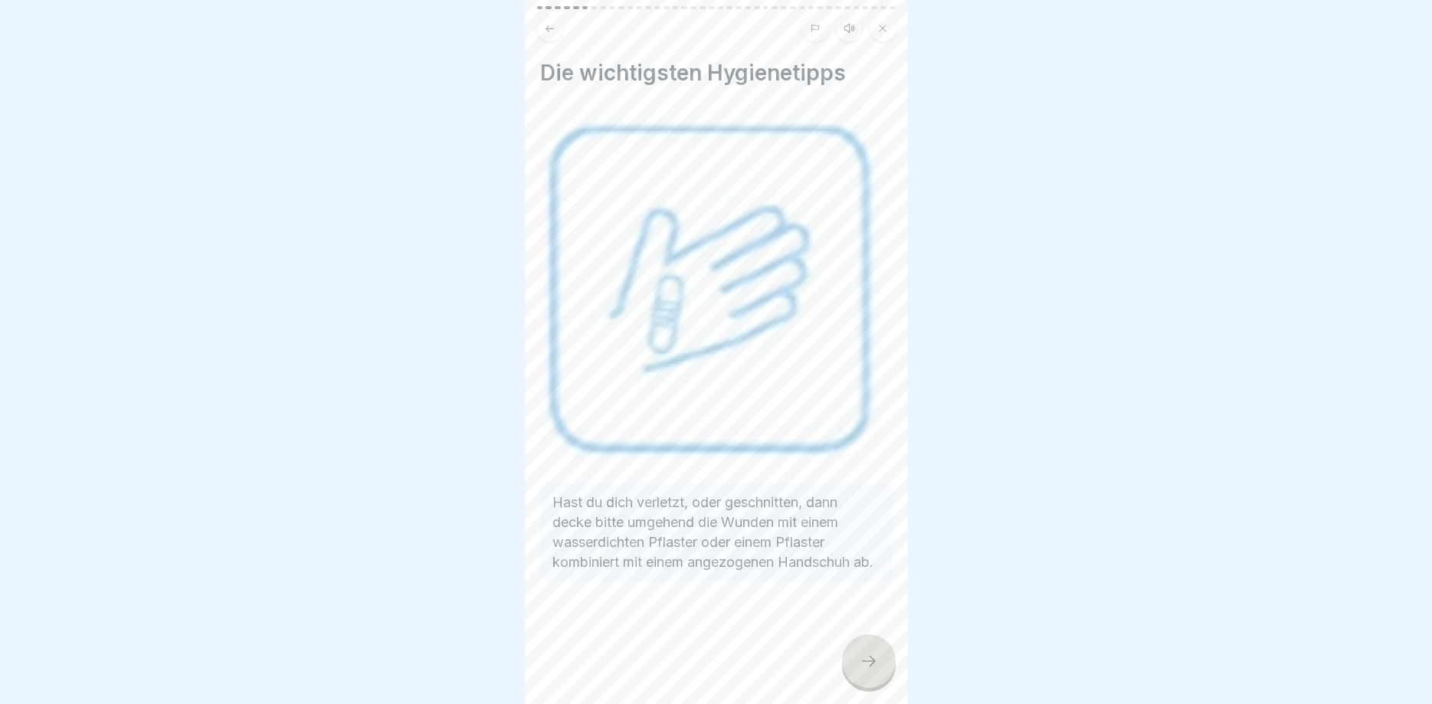
click at [872, 663] on icon at bounding box center [869, 661] width 18 height 18
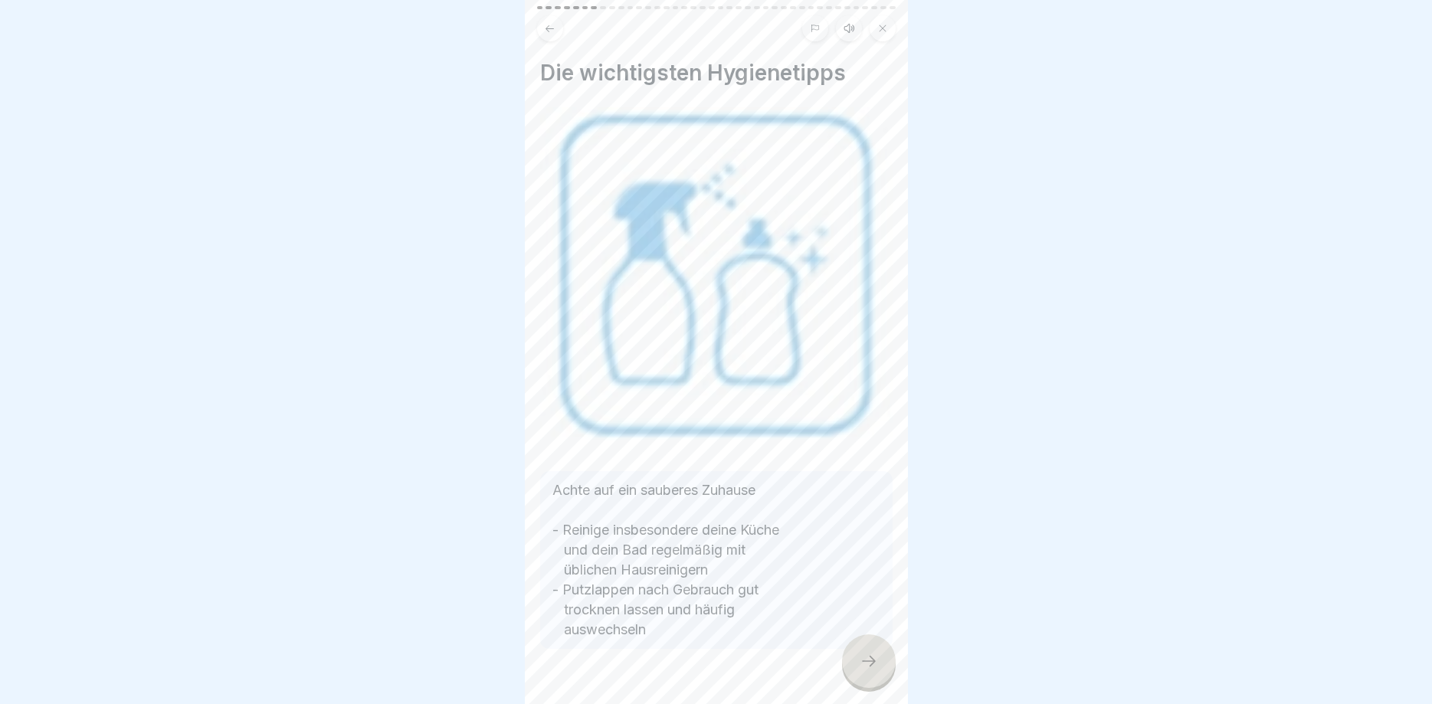
click at [851, 30] on icon at bounding box center [849, 28] width 12 height 12
click at [599, 665] on icon at bounding box center [602, 666] width 15 height 17
click at [876, 652] on div at bounding box center [869, 662] width 54 height 54
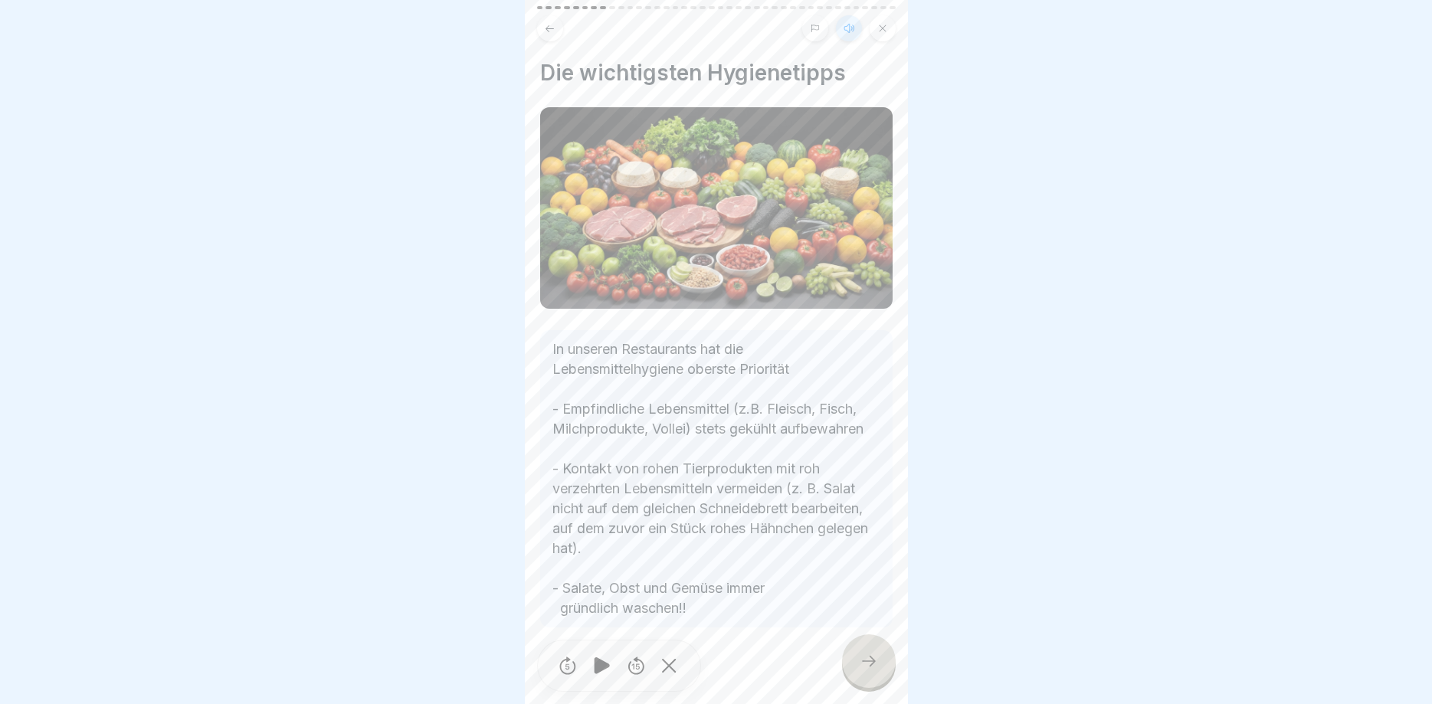
click at [863, 661] on icon at bounding box center [869, 661] width 18 height 18
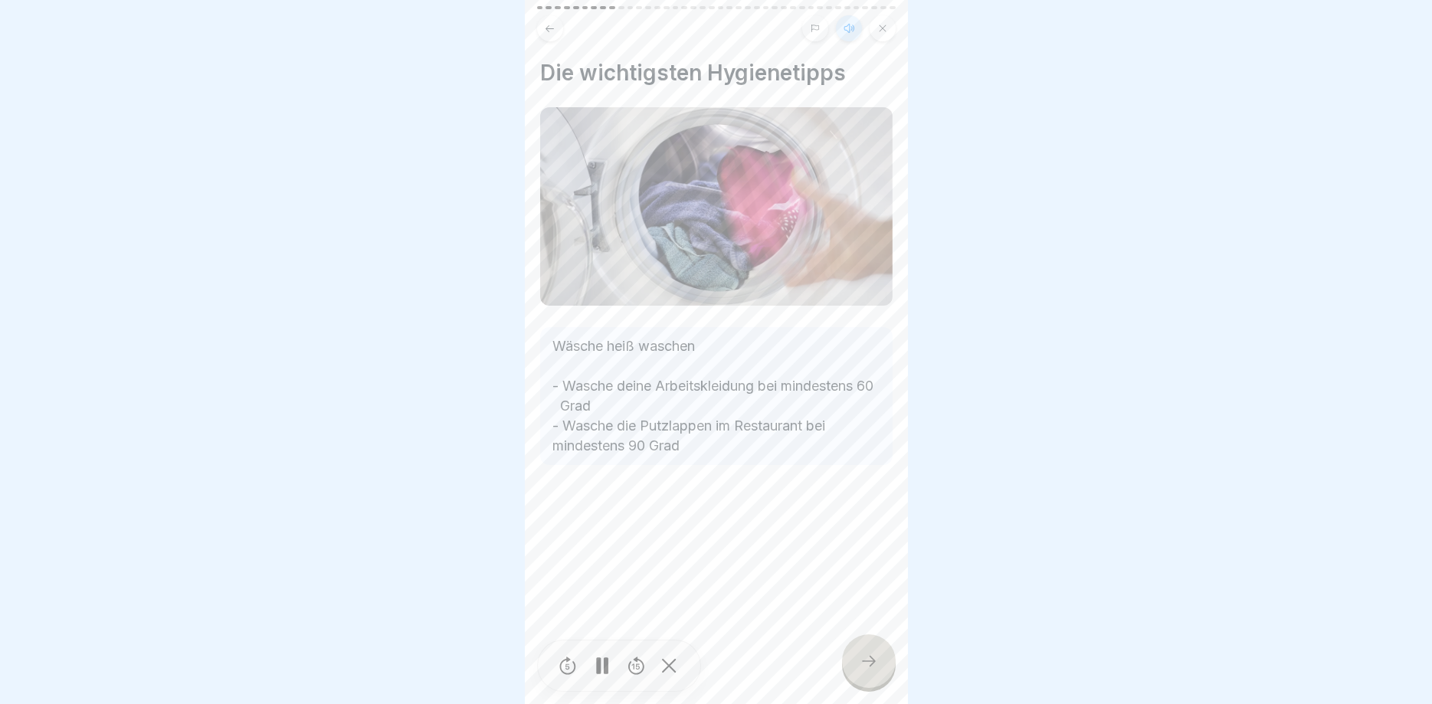
click at [865, 653] on div at bounding box center [869, 662] width 54 height 54
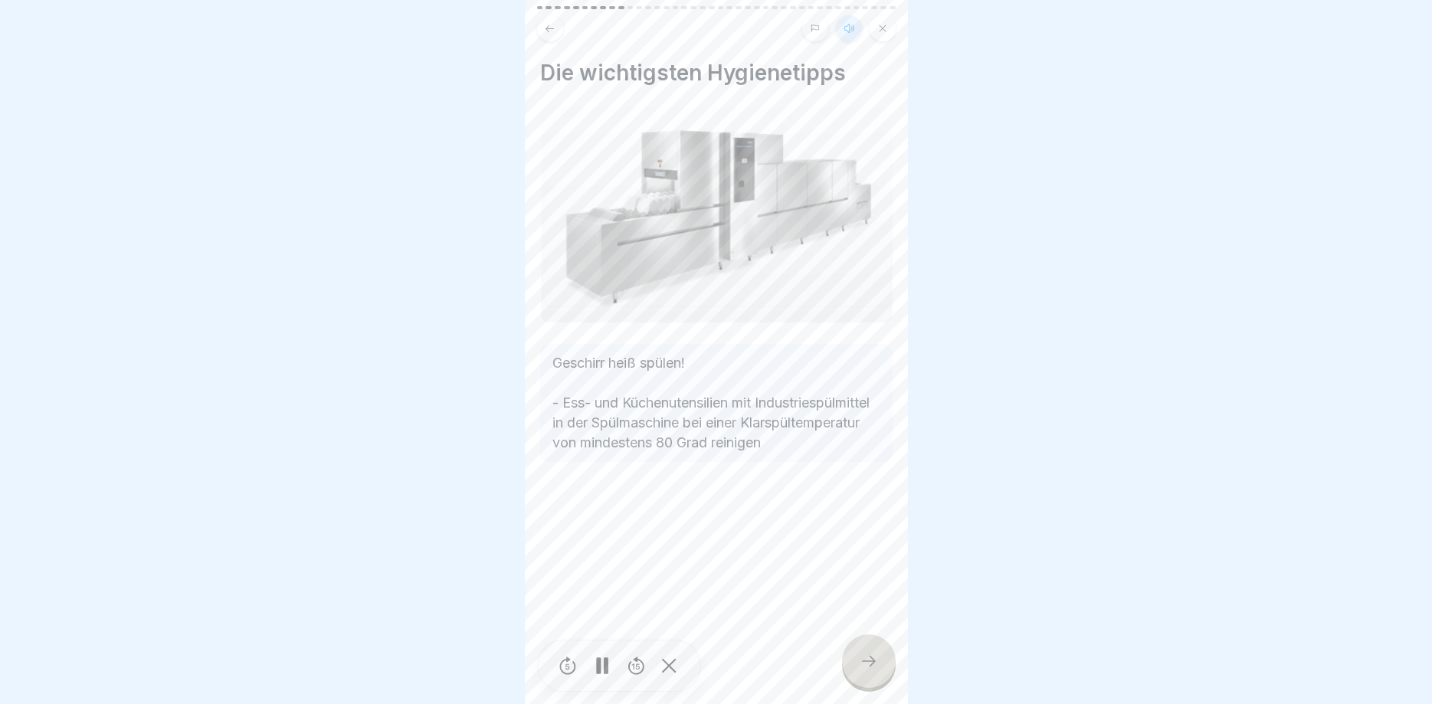
click at [866, 658] on icon at bounding box center [869, 661] width 18 height 18
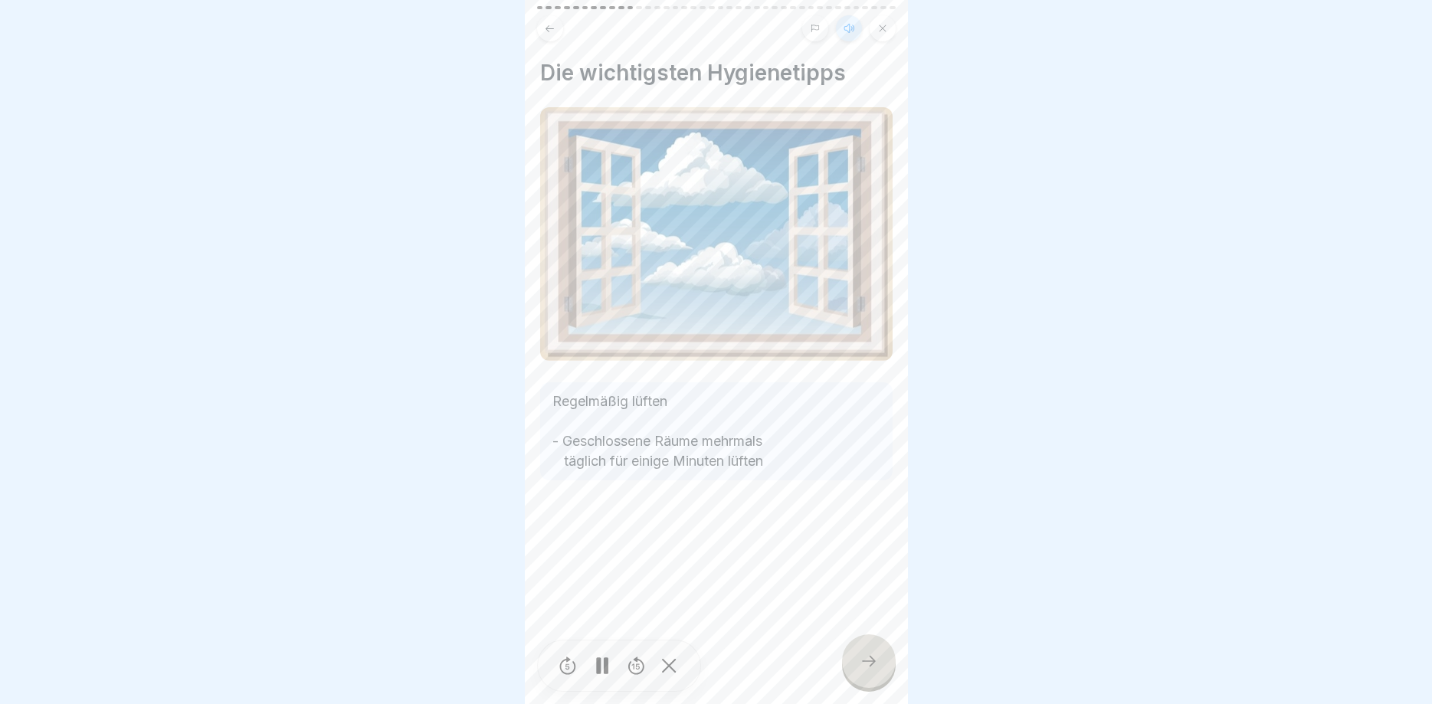
click at [606, 670] on rect at bounding box center [605, 666] width 5 height 17
click at [881, 28] on icon at bounding box center [882, 28] width 9 height 9
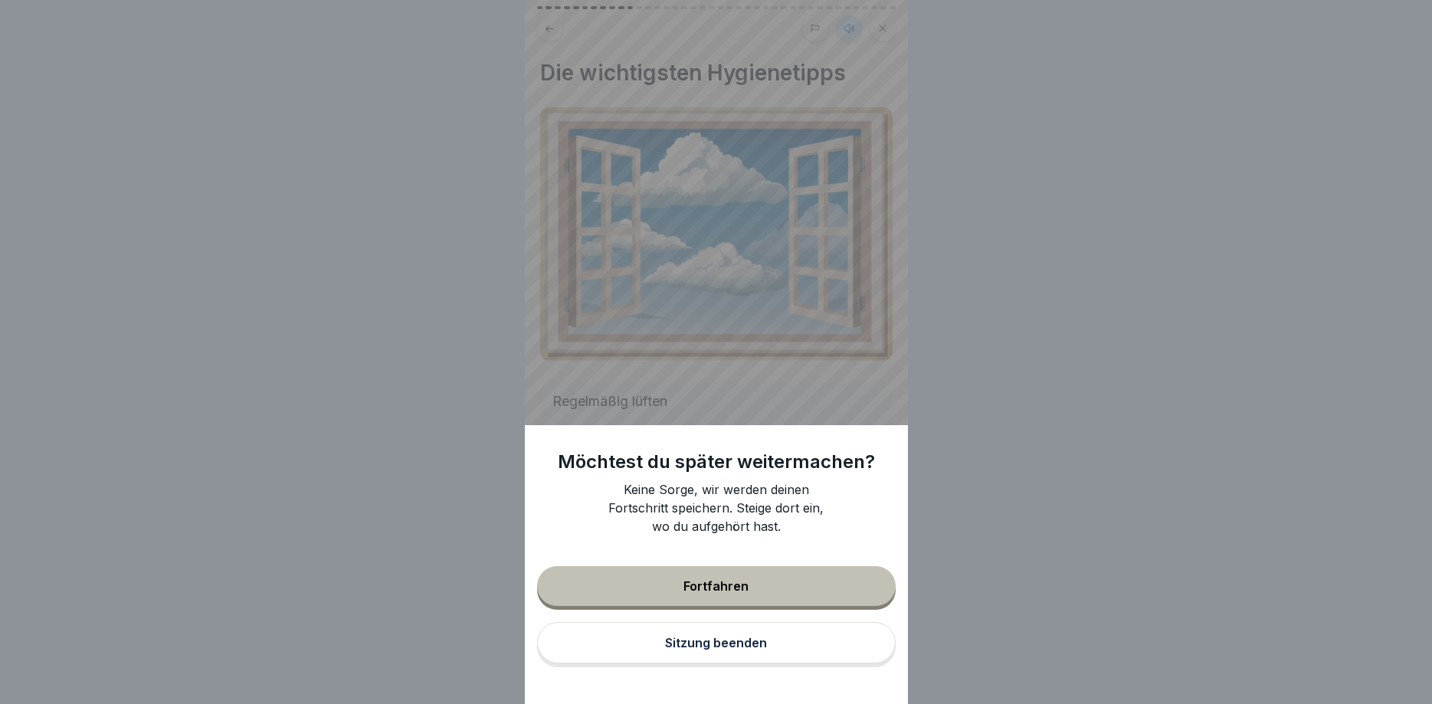
click at [723, 640] on div "Sitzung beenden" at bounding box center [716, 643] width 102 height 14
